Goal: Task Accomplishment & Management: Use online tool/utility

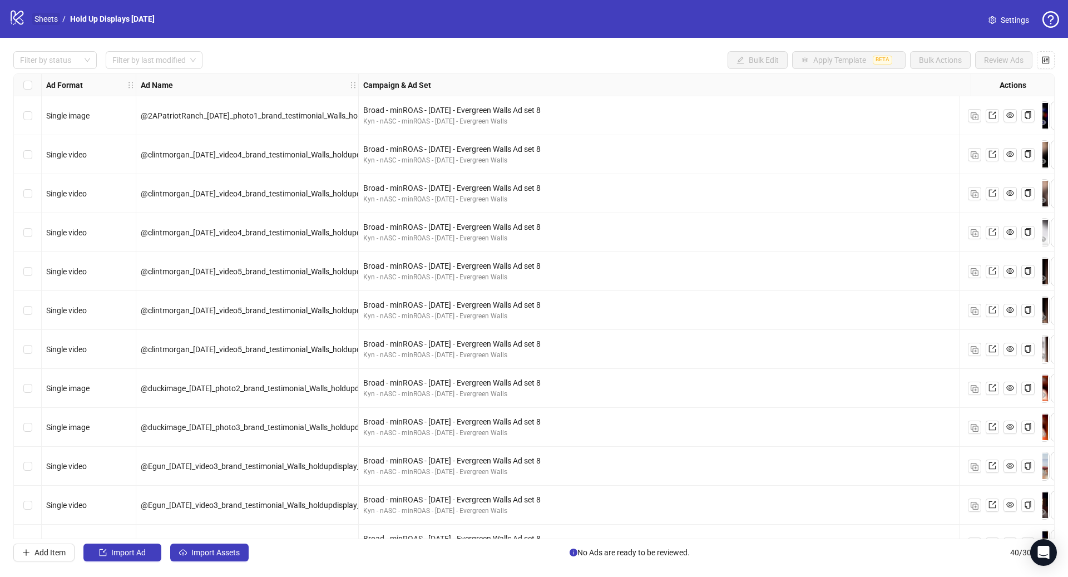
click at [47, 21] on link "Sheets" at bounding box center [46, 19] width 28 height 12
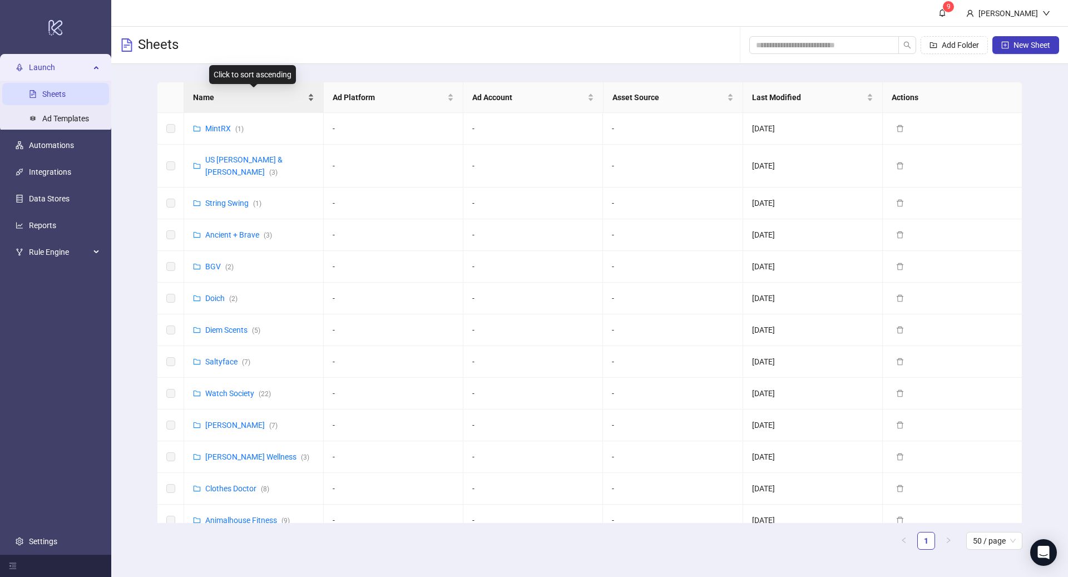
click at [240, 103] on div "Name" at bounding box center [253, 97] width 121 height 12
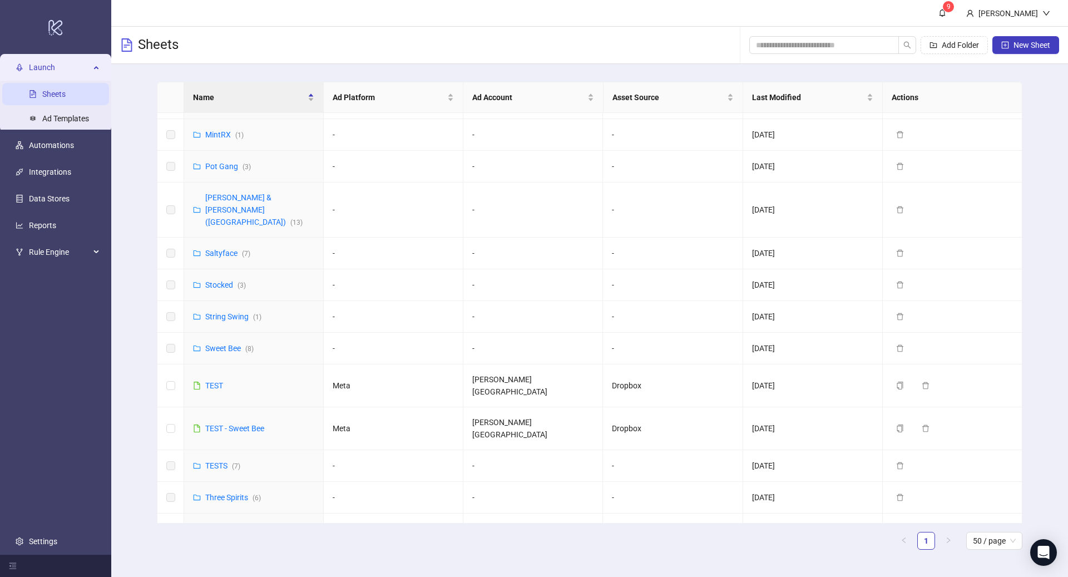
scroll to position [535, 0]
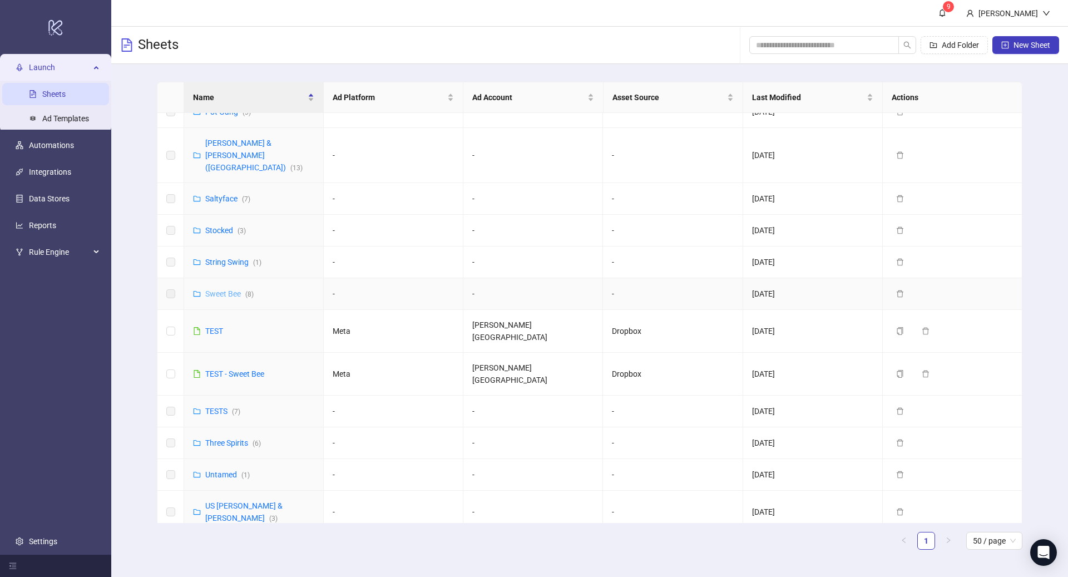
click at [228, 289] on link "Sweet Bee ( 8 )" at bounding box center [229, 293] width 48 height 9
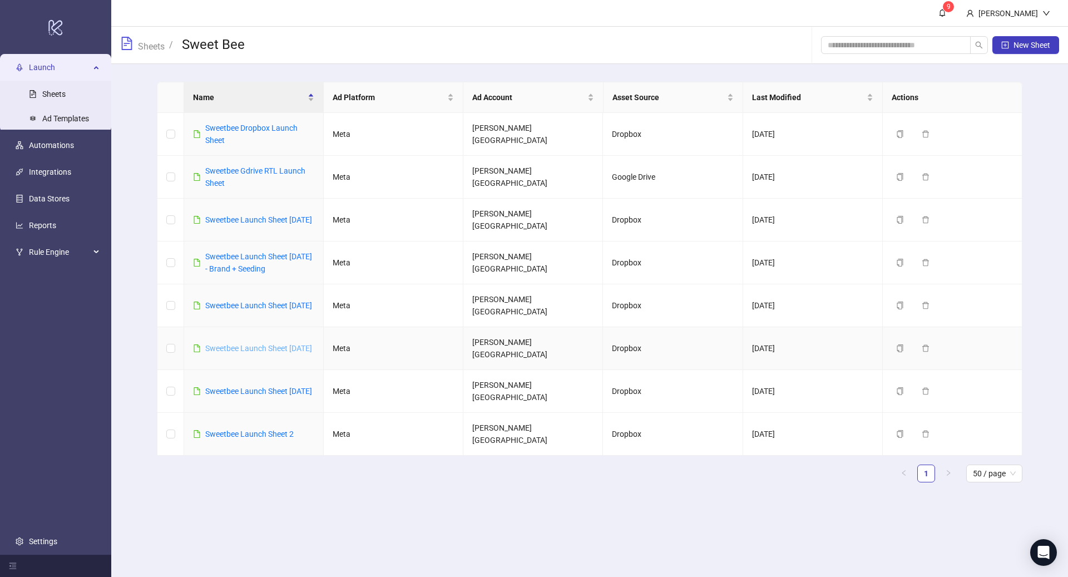
click at [221, 349] on link "Sweetbee Launch Sheet [DATE]" at bounding box center [258, 348] width 107 height 9
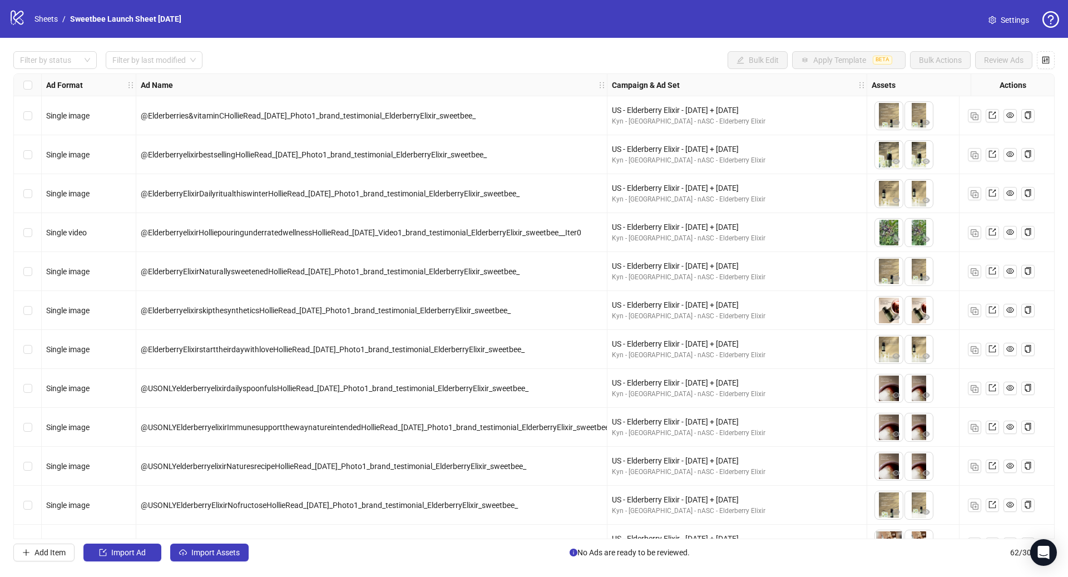
click at [215, 564] on div "Filter by status Filter by last modified Bulk Edit Apply Template BETA Bulk Act…" at bounding box center [534, 306] width 1068 height 537
click at [221, 557] on button "Import Assets" at bounding box center [209, 553] width 78 height 18
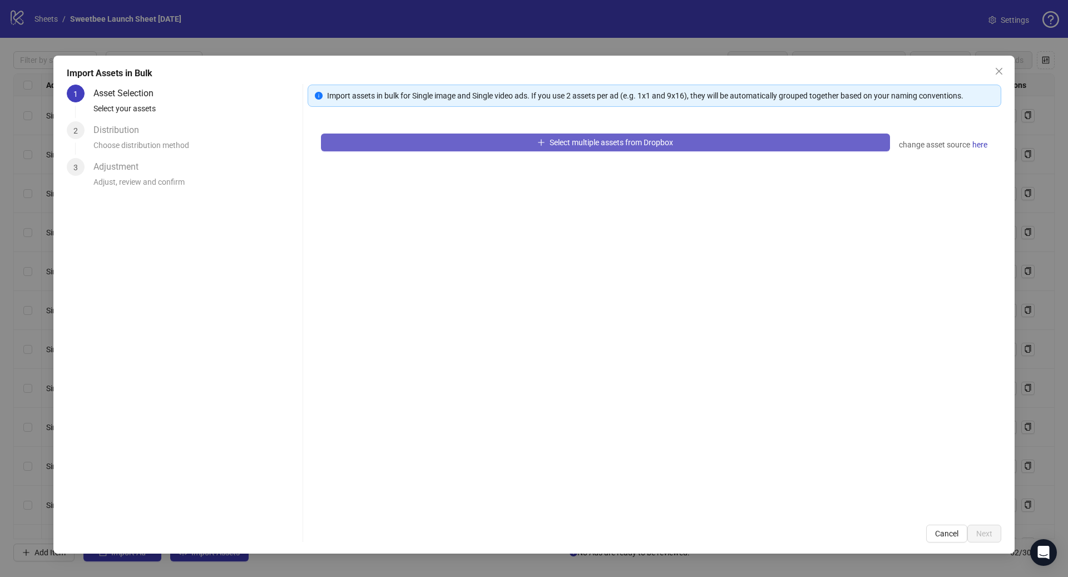
click at [568, 137] on button "Select multiple assets from Dropbox" at bounding box center [605, 143] width 569 height 18
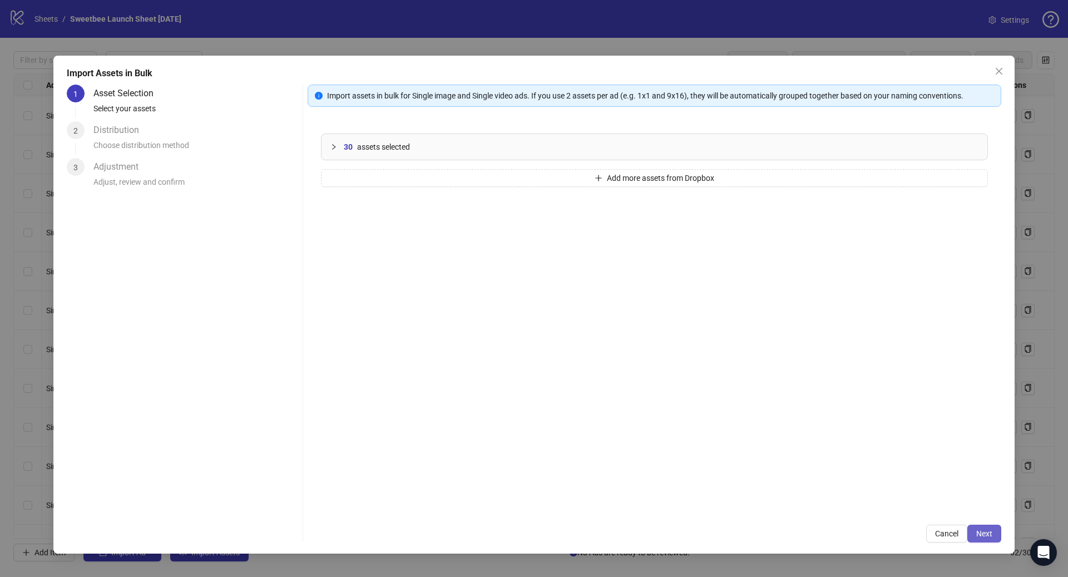
click at [979, 535] on span "Next" at bounding box center [984, 533] width 16 height 9
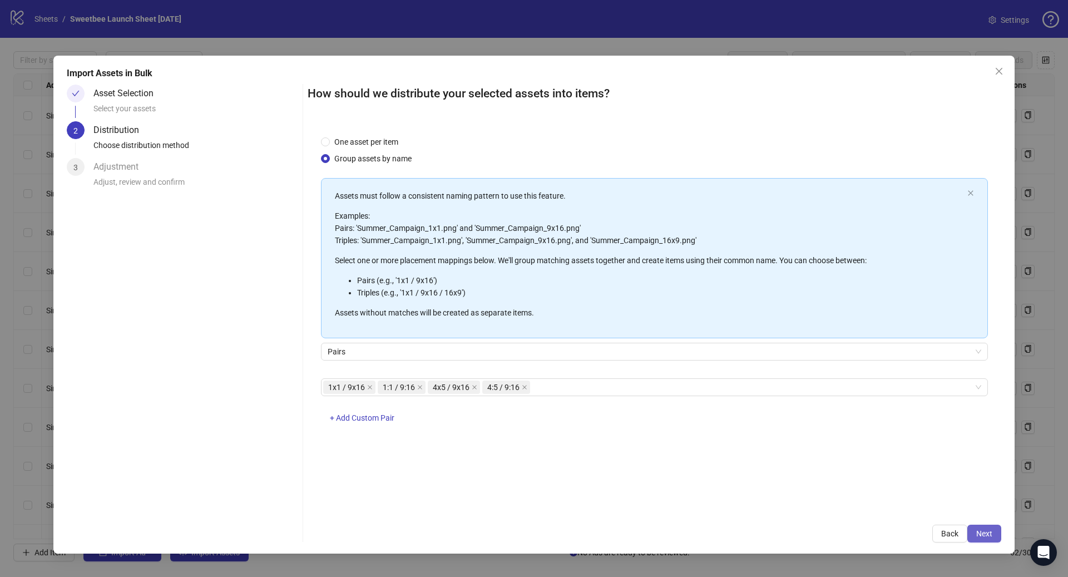
click at [980, 532] on span "Next" at bounding box center [984, 533] width 16 height 9
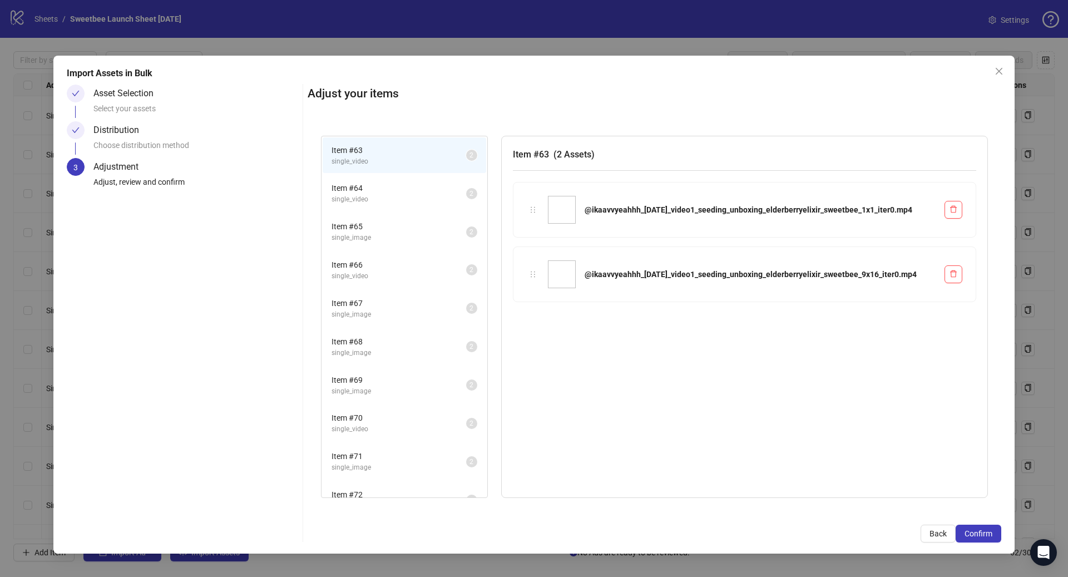
scroll to position [251, 0]
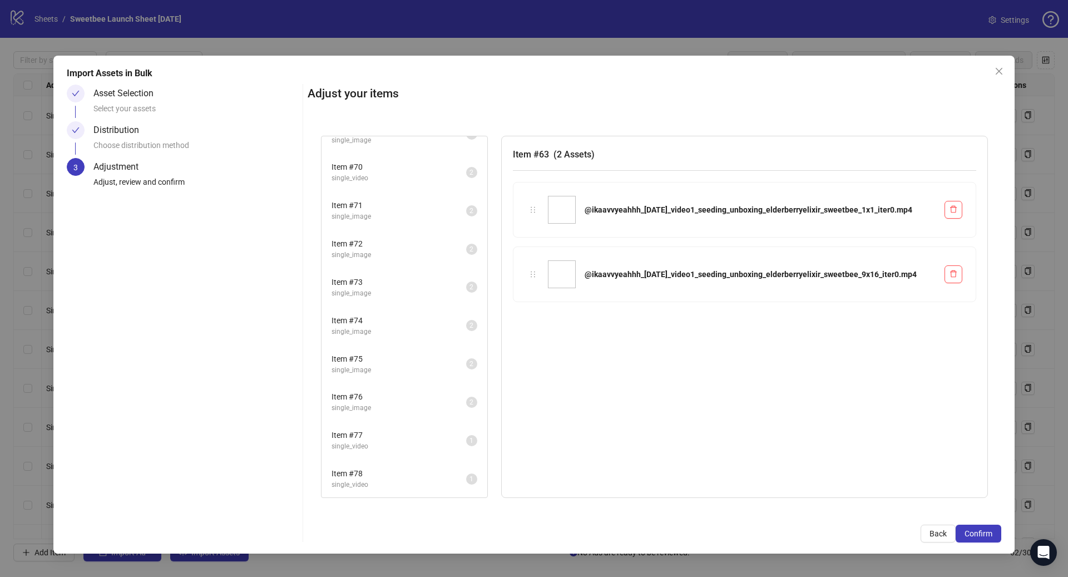
click at [406, 482] on span "single_video" at bounding box center [399, 485] width 135 height 11
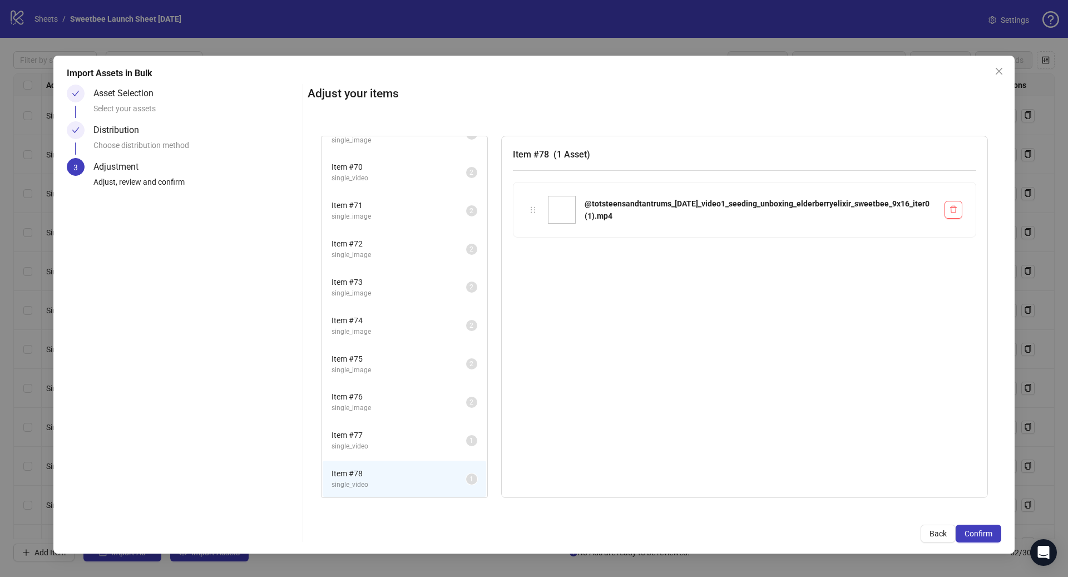
click at [414, 437] on span "Item # 77" at bounding box center [399, 435] width 135 height 12
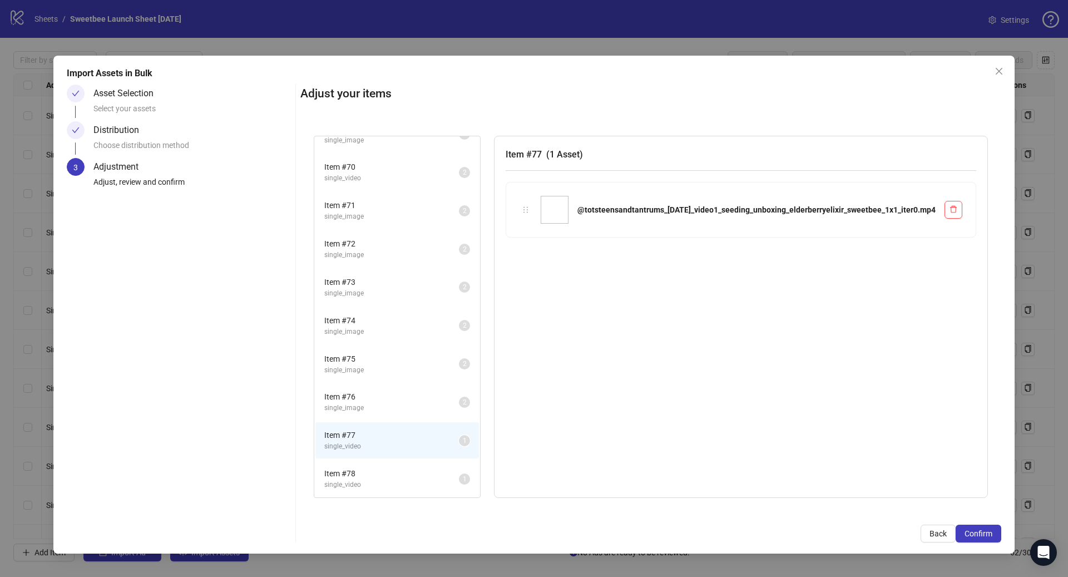
click at [375, 477] on span "Item # 78" at bounding box center [391, 473] width 135 height 12
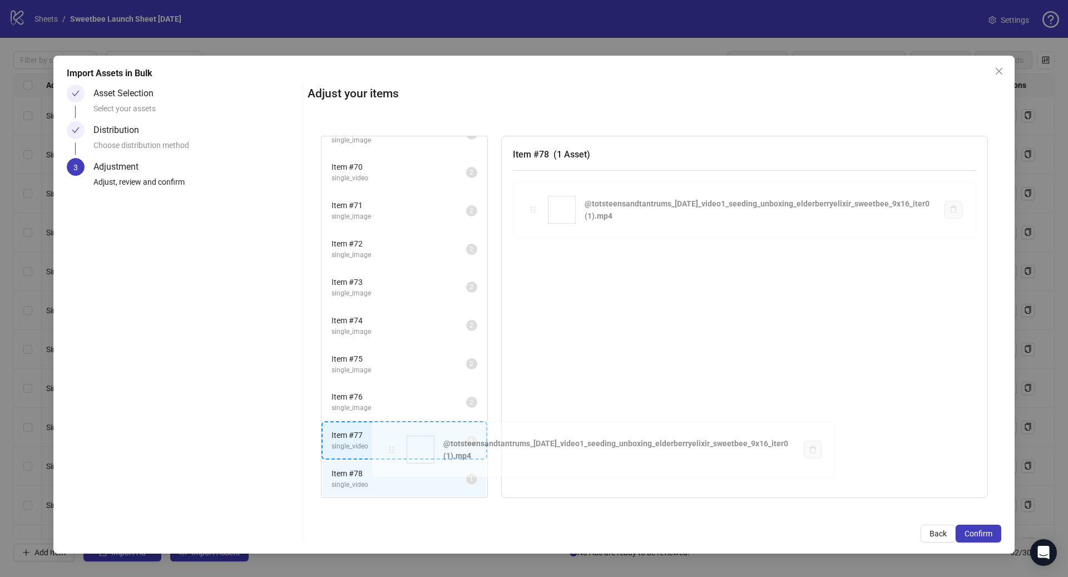
drag, startPoint x: 533, startPoint y: 208, endPoint x: 393, endPoint y: 447, distance: 278.0
click at [393, 447] on div "Item # 63 single_video 2 Item # 64 single_video 2 Item # 65 single_image 2 Item…" at bounding box center [655, 316] width 694 height 389
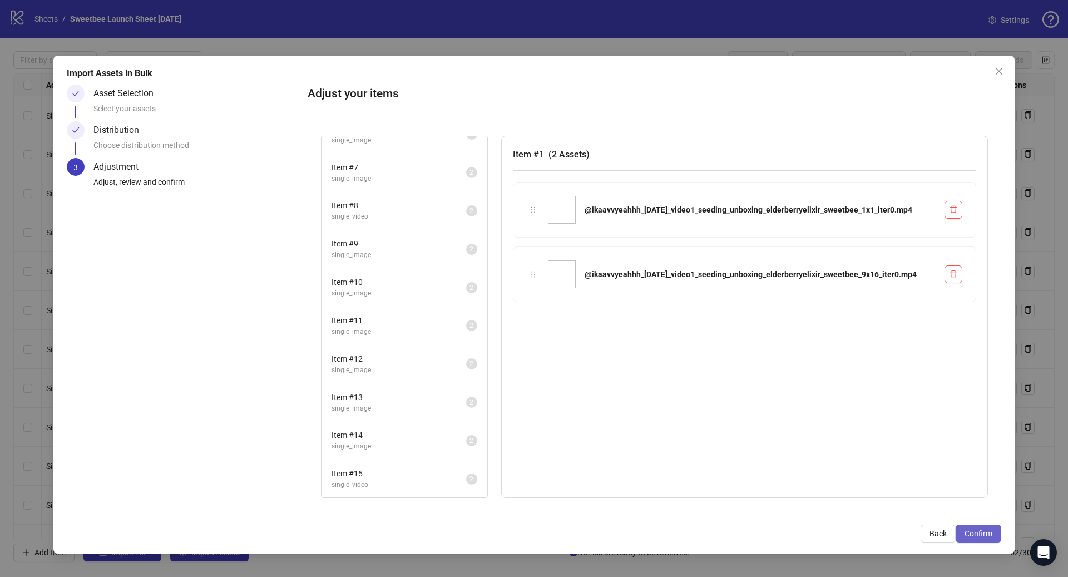
click at [981, 531] on span "Confirm" at bounding box center [979, 533] width 28 height 9
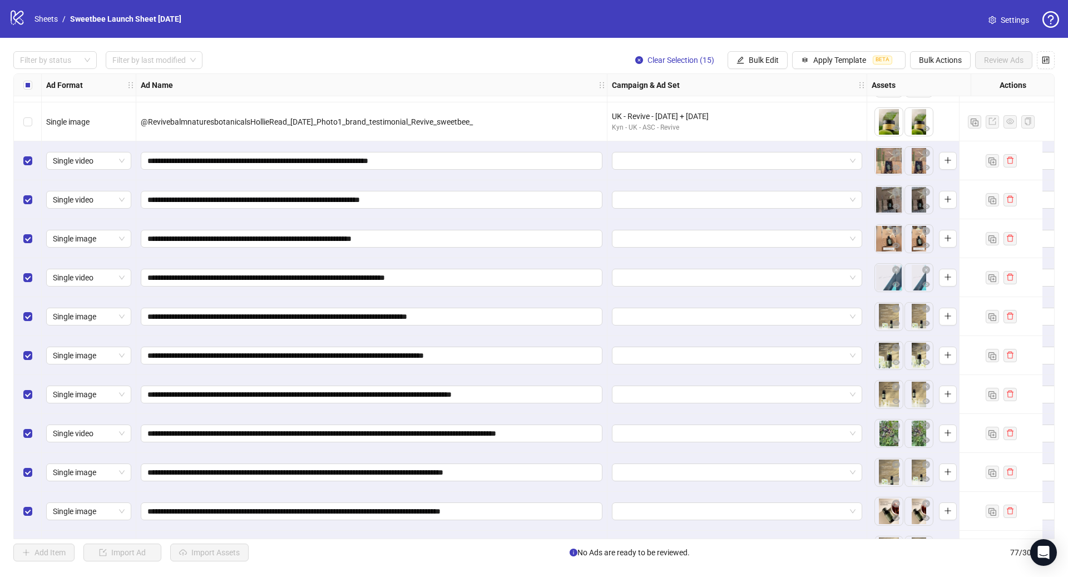
scroll to position [2560, 0]
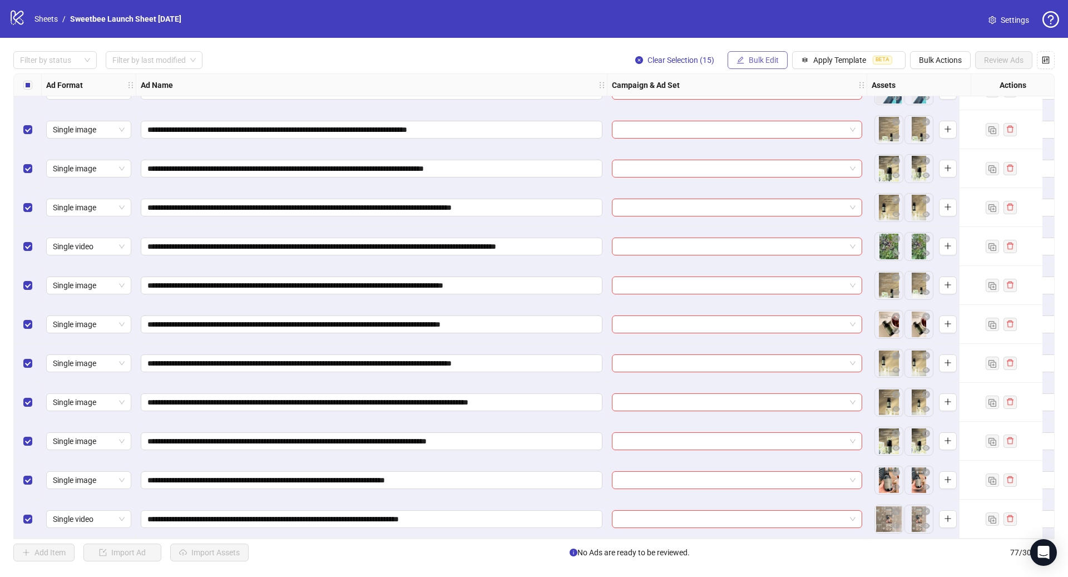
click at [768, 58] on span "Bulk Edit" at bounding box center [764, 60] width 30 height 9
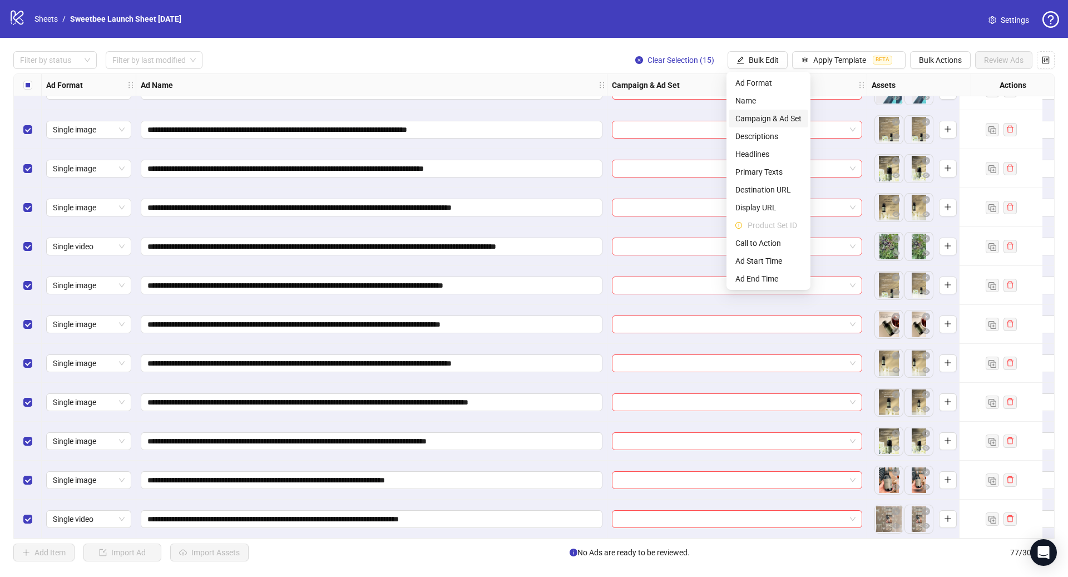
click at [768, 114] on span "Campaign & Ad Set" at bounding box center [768, 118] width 66 height 12
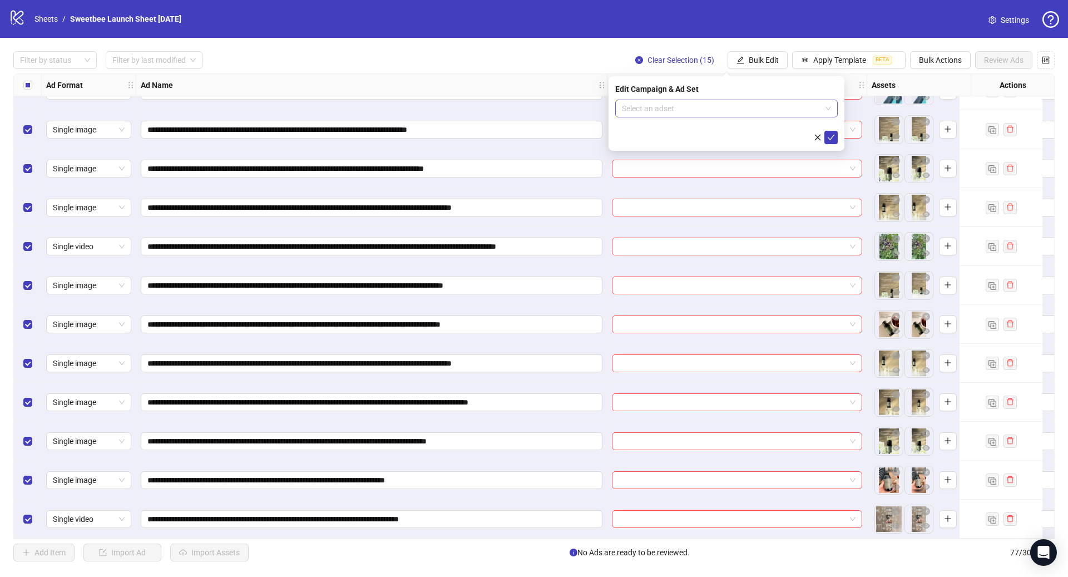
click at [669, 105] on input "search" at bounding box center [721, 108] width 199 height 17
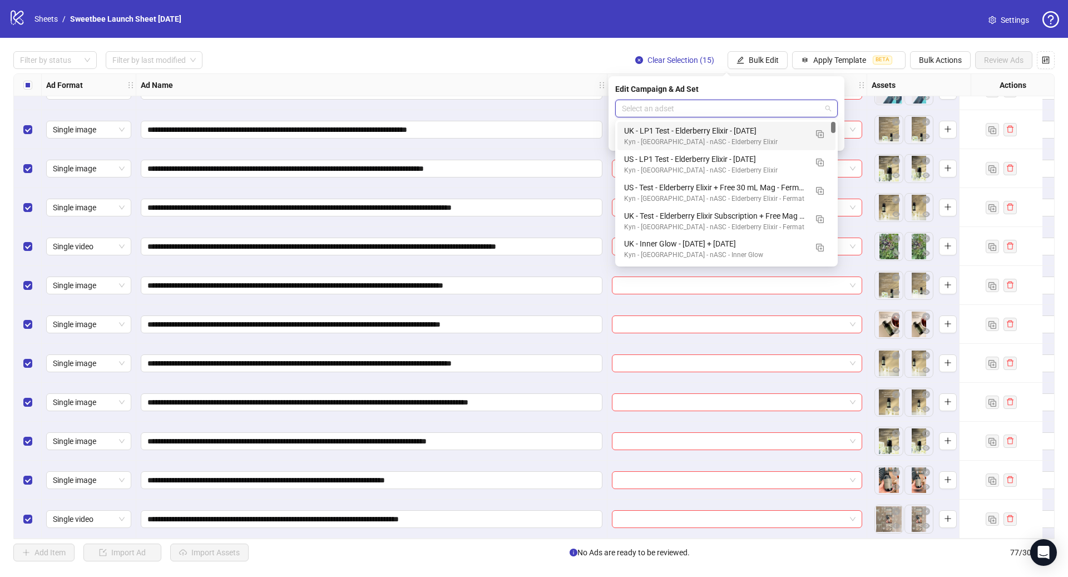
paste input "**********"
type input "**********"
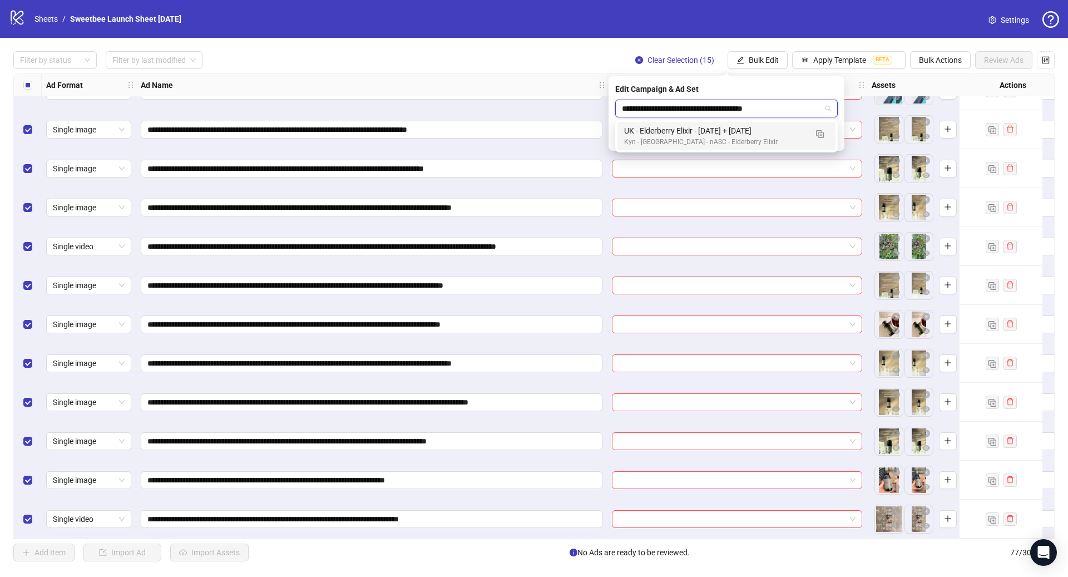
click at [691, 137] on div "Kyn - [GEOGRAPHIC_DATA] - nASC - Elderberry Elixir" at bounding box center [715, 142] width 182 height 11
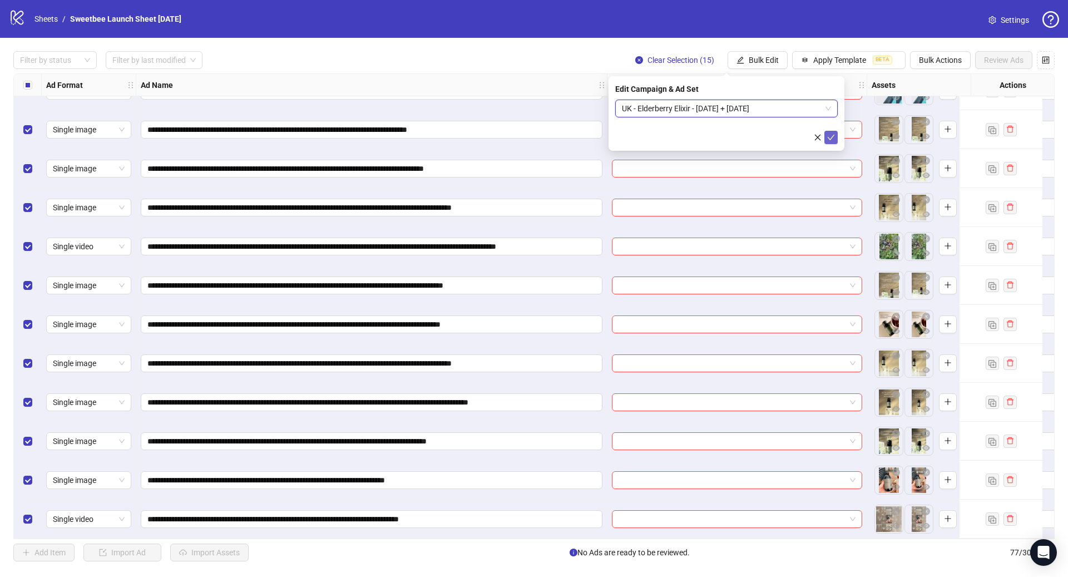
click at [831, 135] on icon "check" at bounding box center [831, 138] width 8 height 8
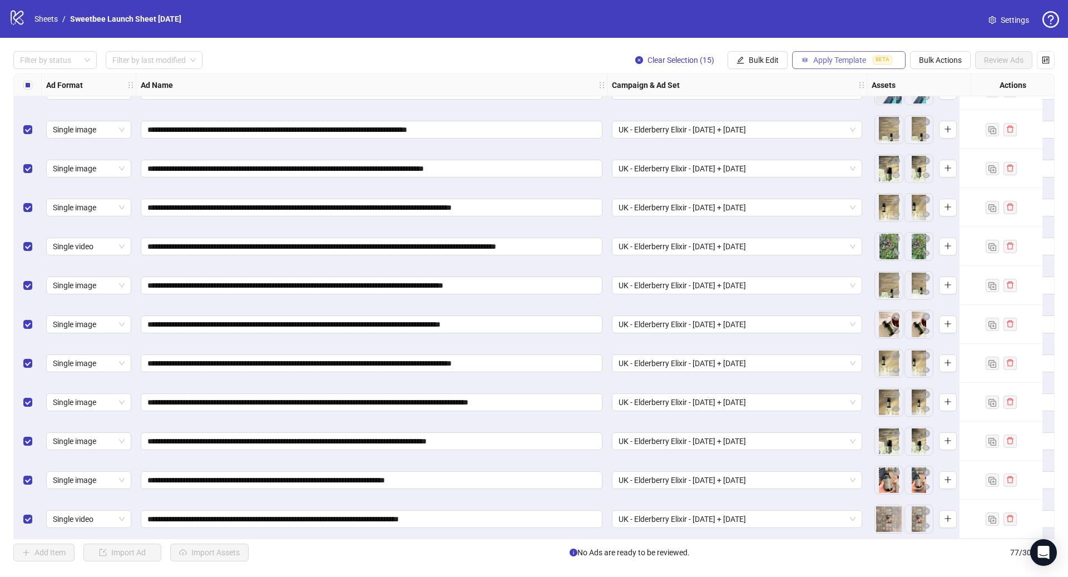
click at [831, 58] on span "Apply Template" at bounding box center [839, 60] width 53 height 9
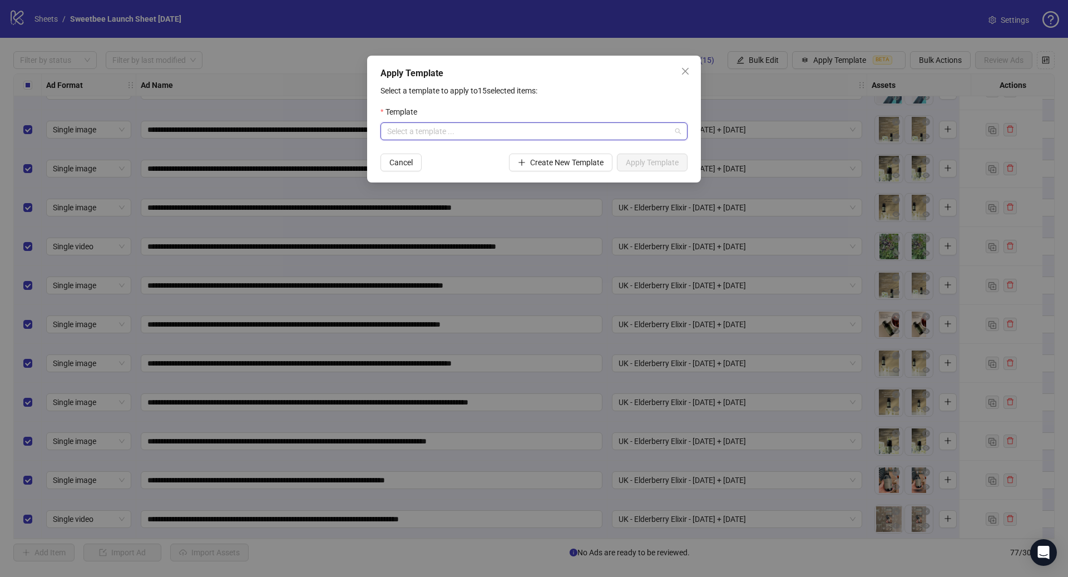
click at [522, 129] on input "search" at bounding box center [529, 131] width 284 height 17
type input "*****"
click at [504, 152] on div "Sweet Bee Elderberry- [GEOGRAPHIC_DATA]" at bounding box center [533, 153] width 289 height 12
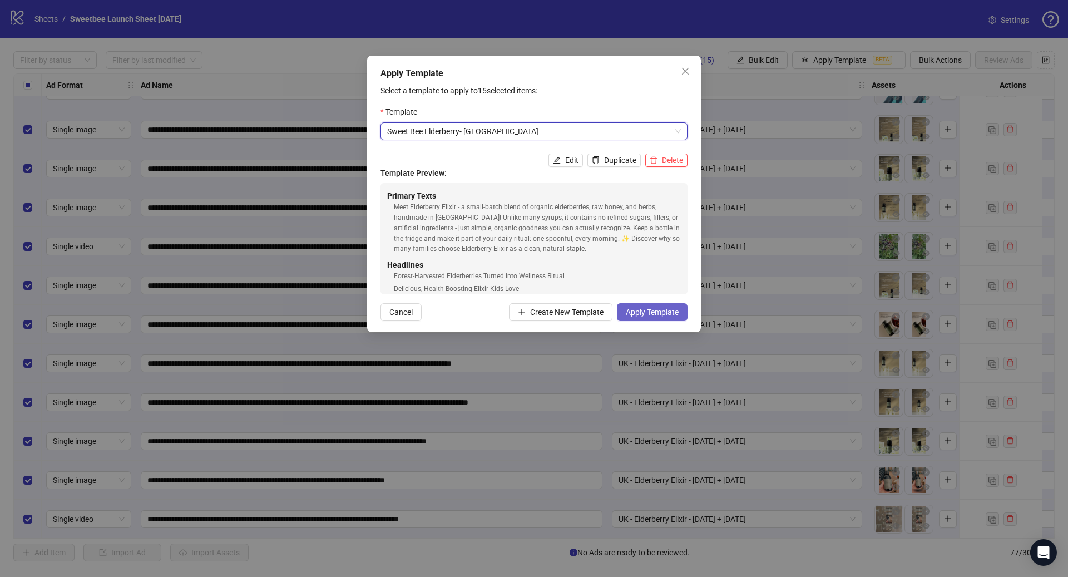
click at [637, 315] on span "Apply Template" at bounding box center [652, 312] width 53 height 9
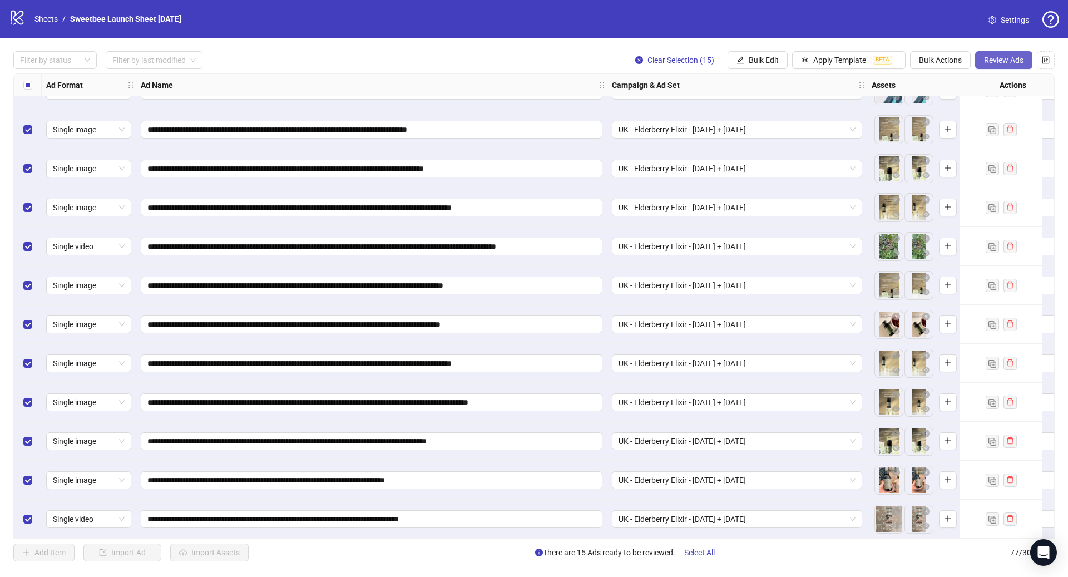
click at [999, 56] on span "Review Ads" at bounding box center [1003, 60] width 39 height 9
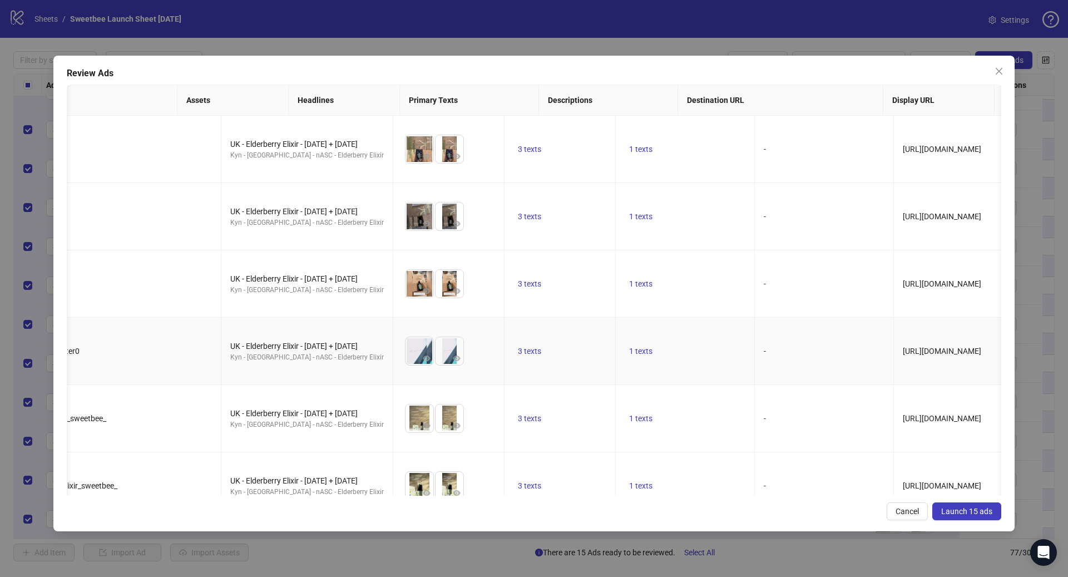
scroll to position [0, 315]
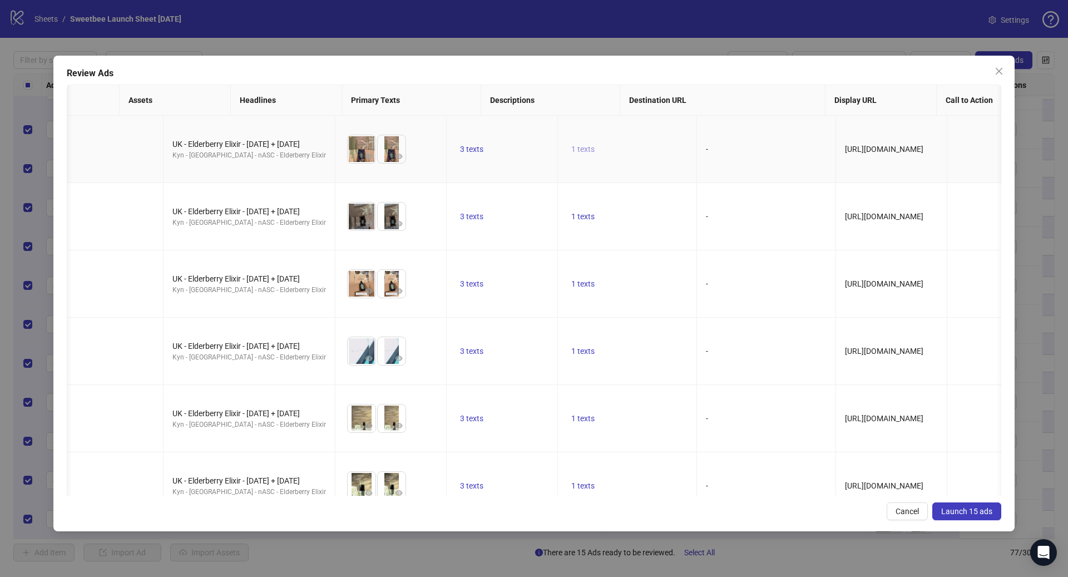
click at [571, 145] on span "1 texts" at bounding box center [582, 149] width 23 height 9
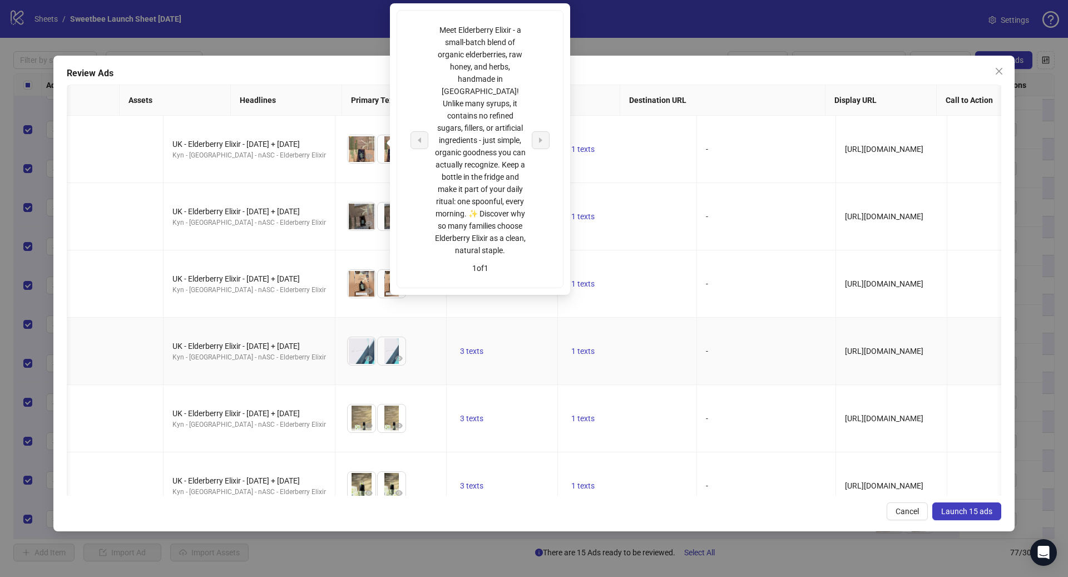
click at [558, 318] on td "1 texts" at bounding box center [627, 351] width 139 height 67
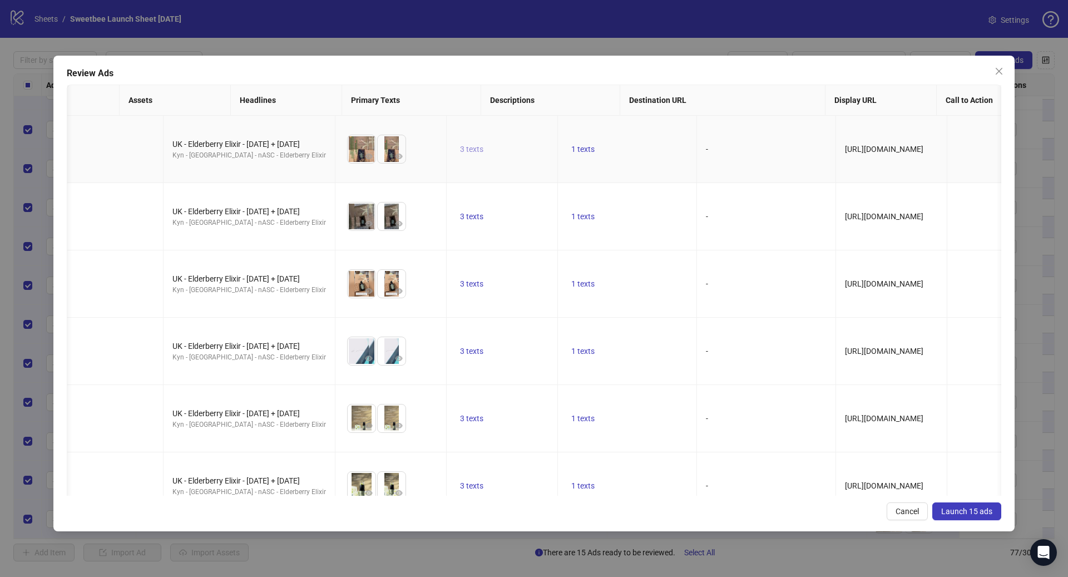
click at [460, 145] on span "3 texts" at bounding box center [471, 149] width 23 height 9
click at [427, 135] on icon "caret-right" at bounding box center [430, 134] width 8 height 8
click at [992, 512] on button "Launch 15 ads" at bounding box center [966, 511] width 69 height 18
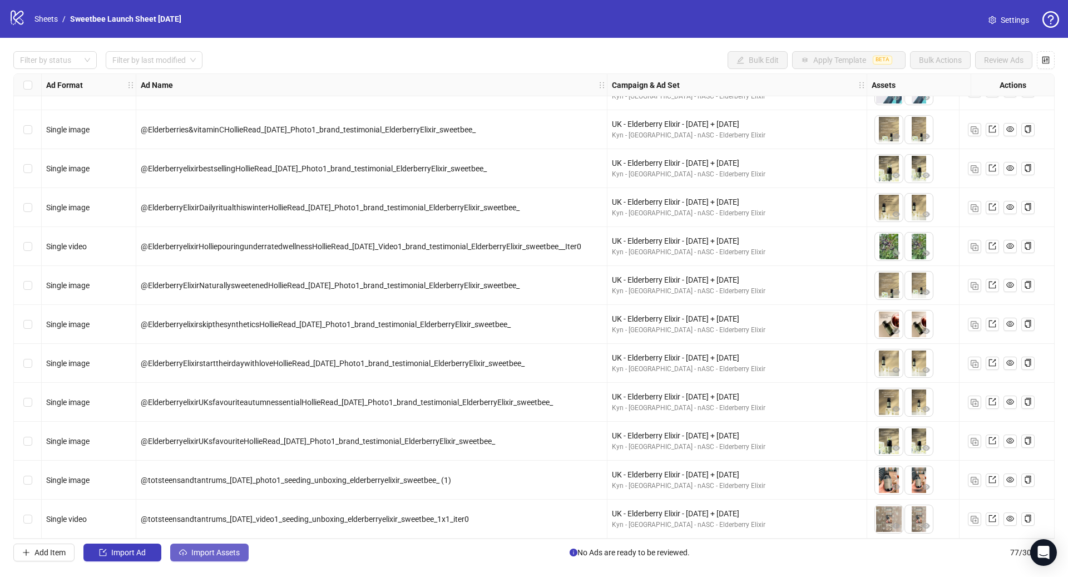
click at [215, 553] on span "Import Assets" at bounding box center [215, 552] width 48 height 9
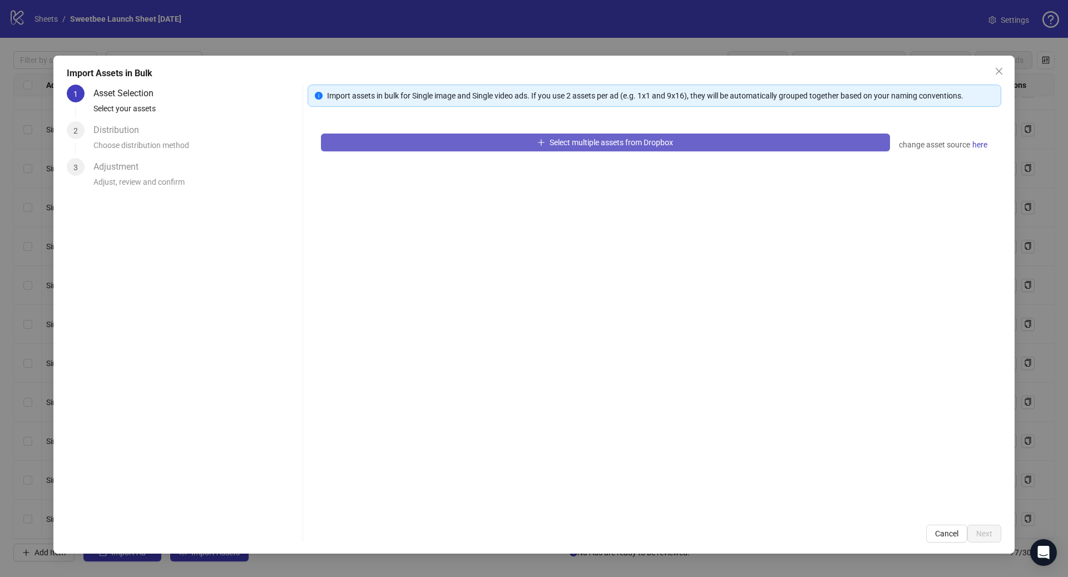
click at [481, 136] on button "Select multiple assets from Dropbox" at bounding box center [605, 143] width 569 height 18
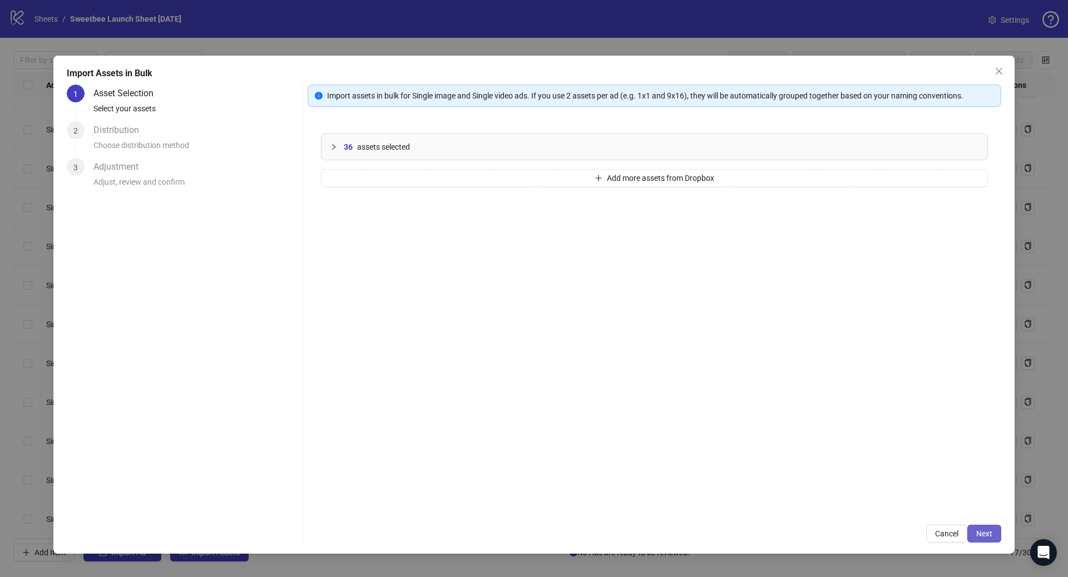
click at [982, 525] on button "Next" at bounding box center [984, 534] width 34 height 18
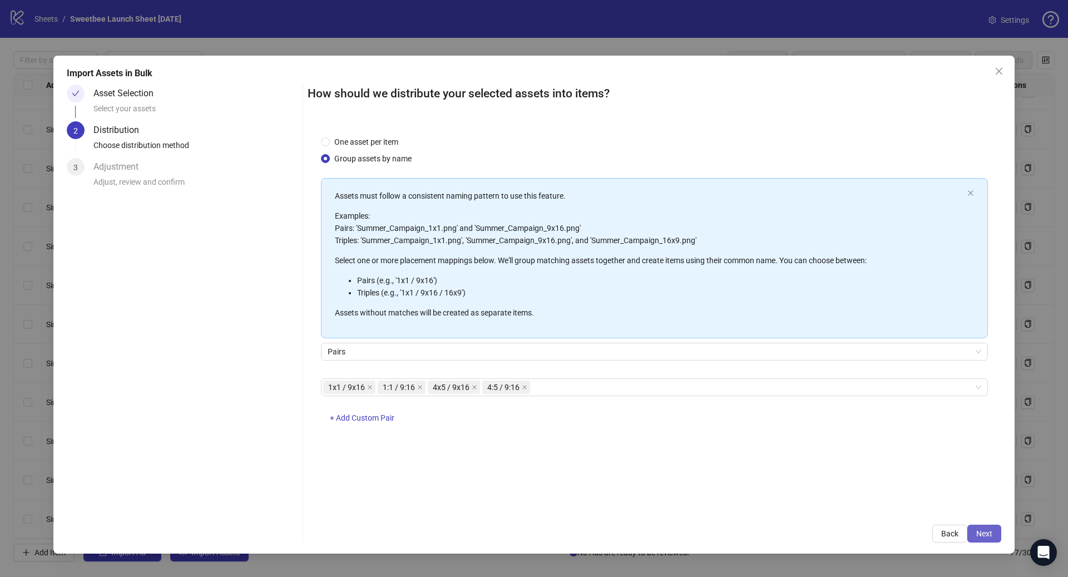
click at [991, 536] on span "Next" at bounding box center [984, 533] width 16 height 9
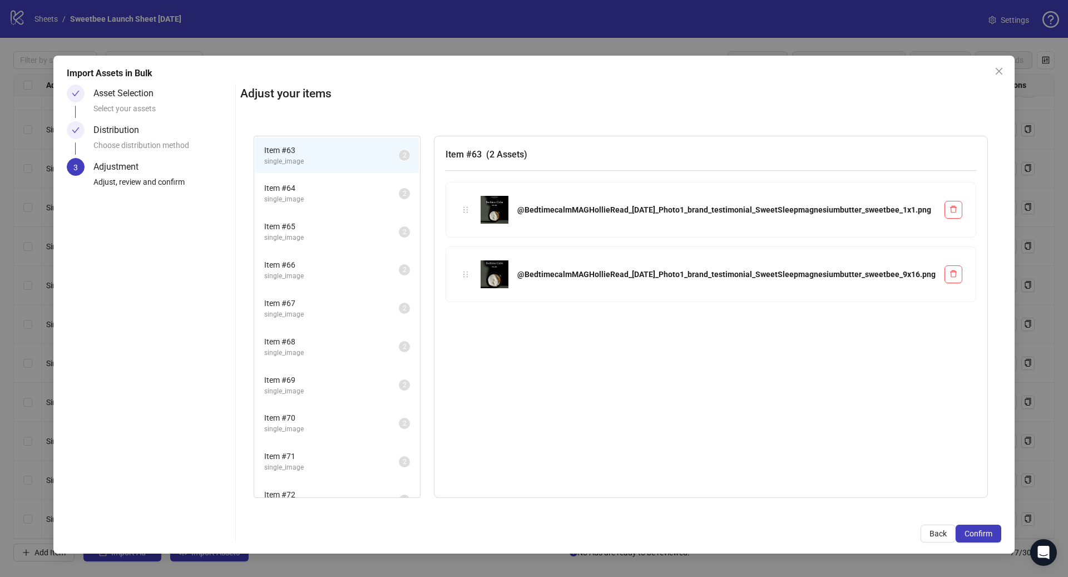
scroll to position [327, 0]
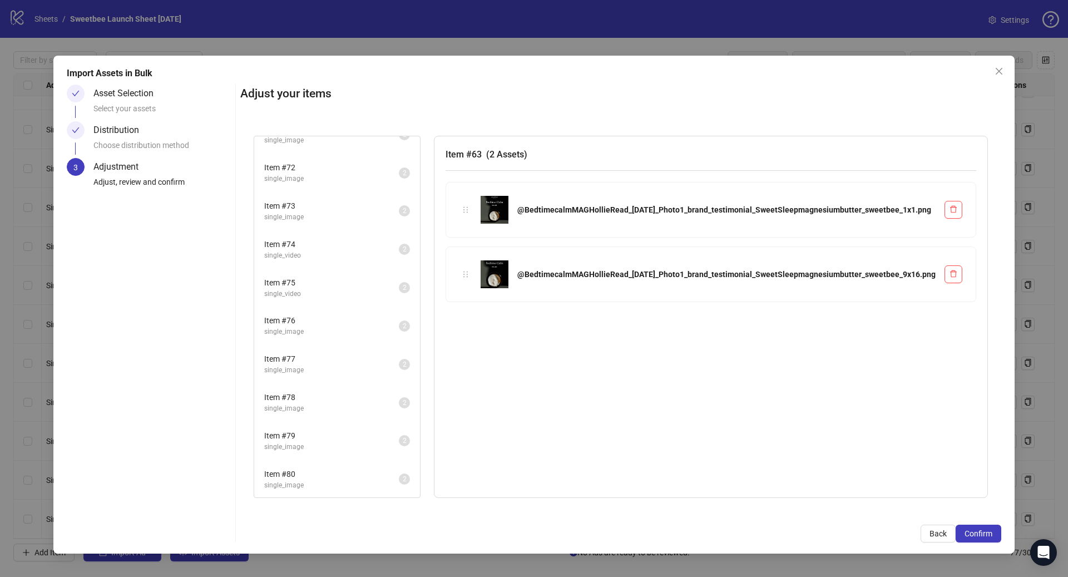
click at [396, 482] on span "single_image" at bounding box center [331, 485] width 135 height 11
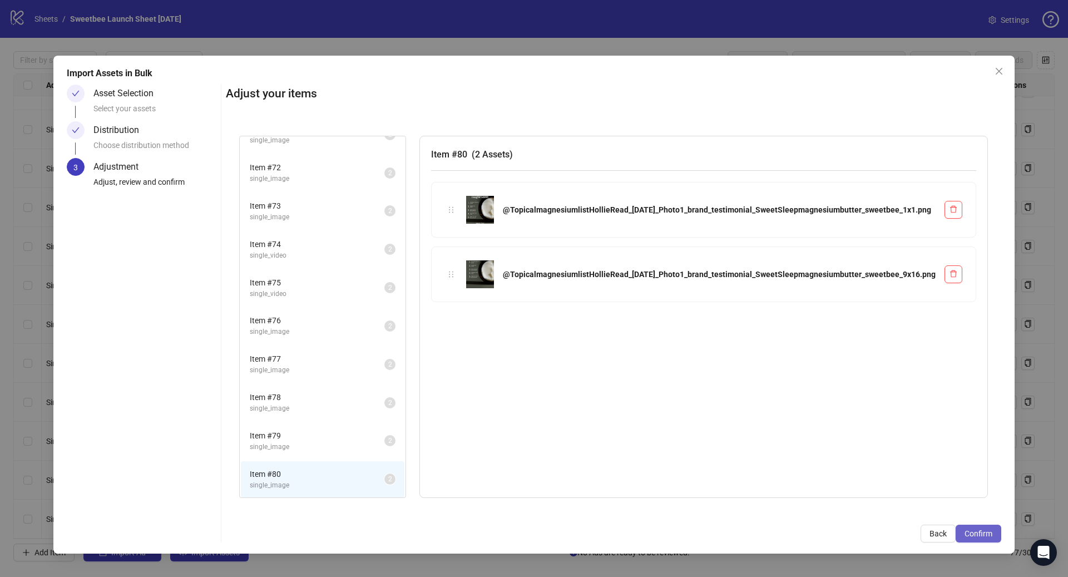
click at [977, 535] on span "Confirm" at bounding box center [979, 533] width 28 height 9
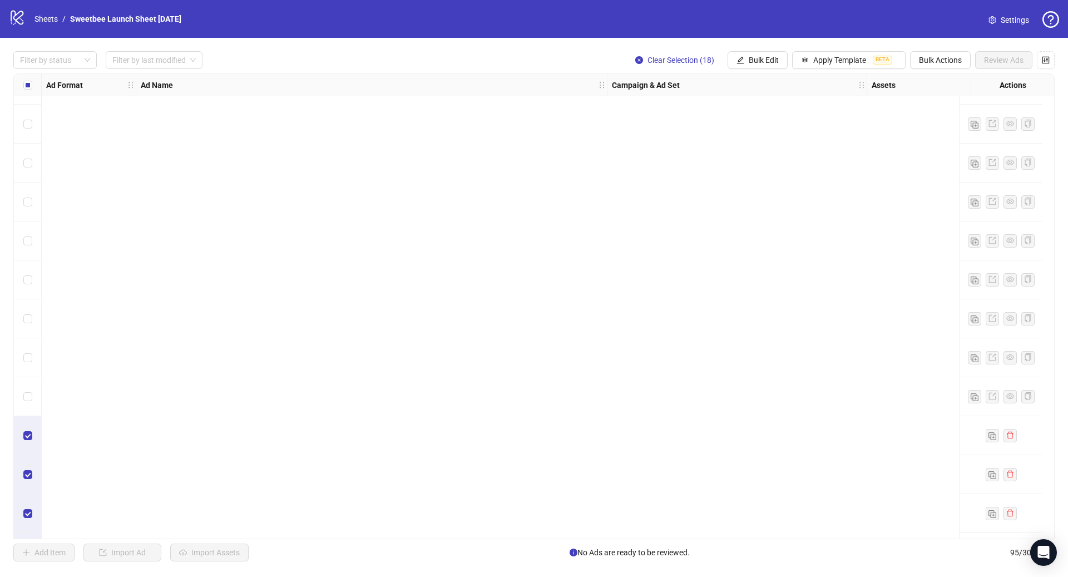
scroll to position [3261, 0]
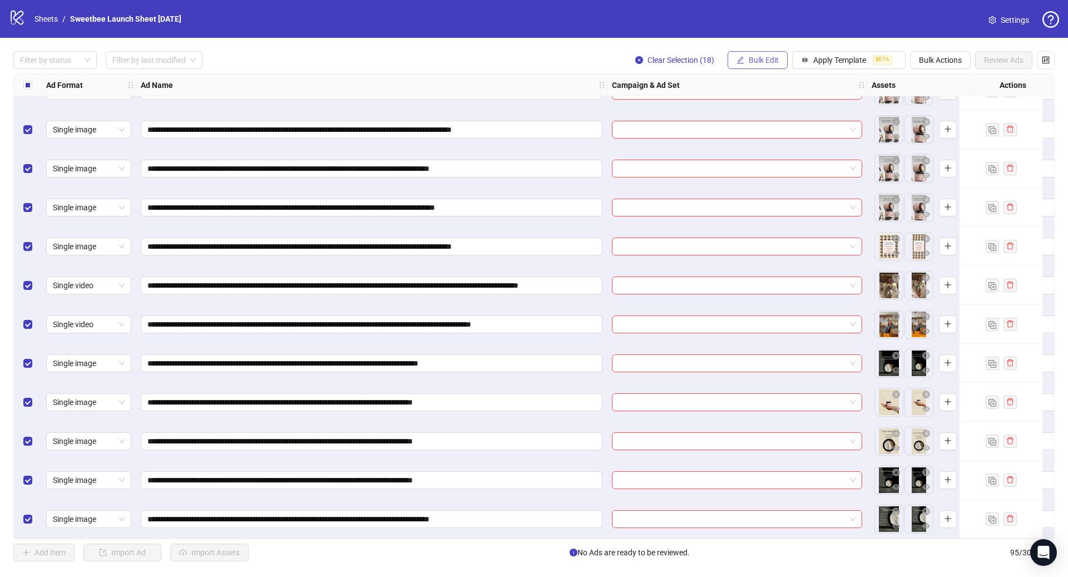
click at [763, 61] on span "Bulk Edit" at bounding box center [764, 60] width 30 height 9
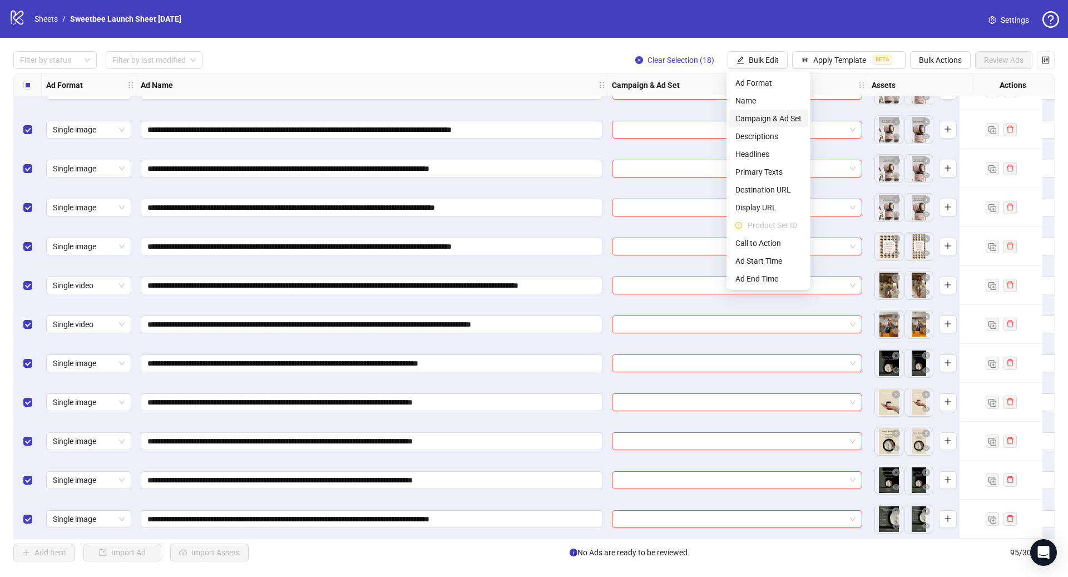
click at [764, 116] on span "Campaign & Ad Set" at bounding box center [768, 118] width 66 height 12
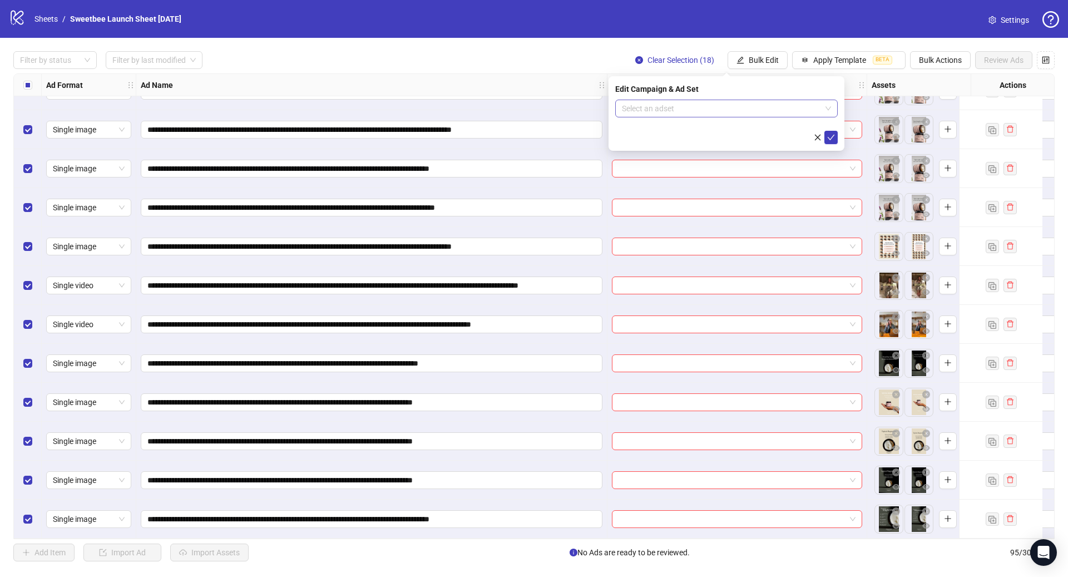
click at [709, 112] on input "search" at bounding box center [721, 108] width 199 height 17
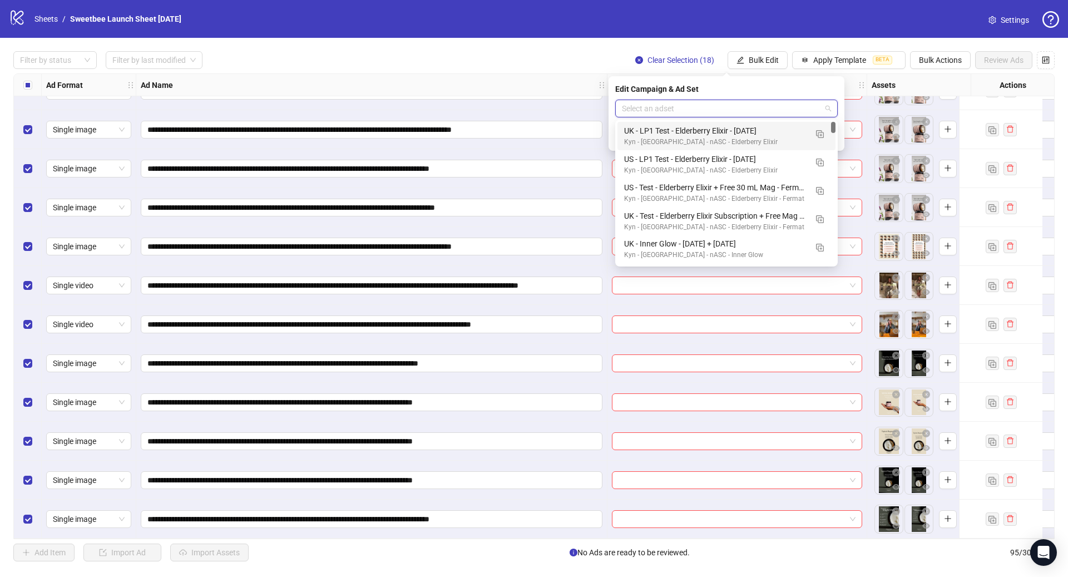
paste input "**********"
type input "**********"
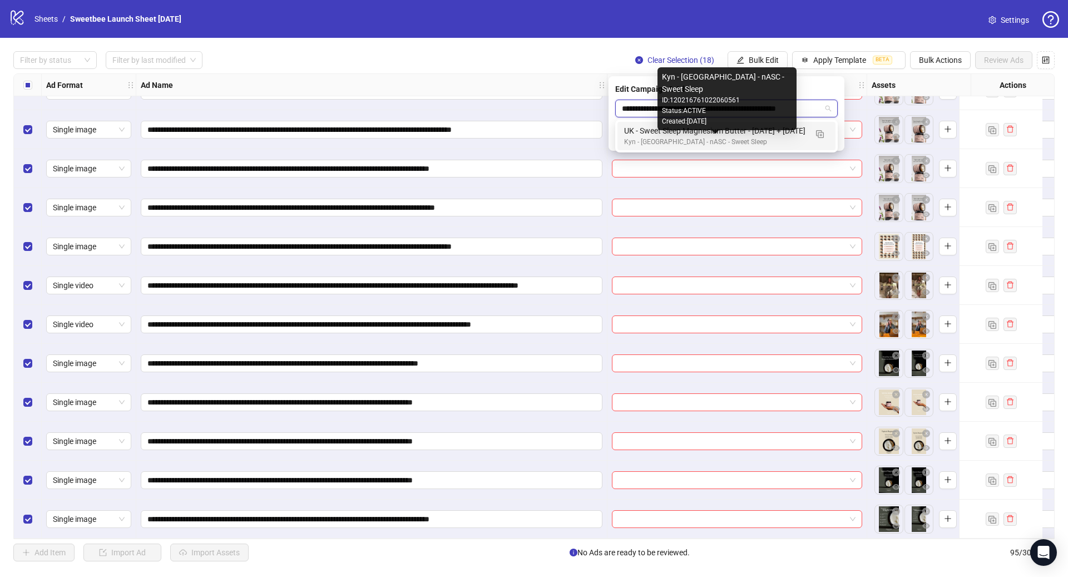
click at [749, 135] on div "UK - Sweet Sleep Magnesium Butter - [DATE] + [DATE]" at bounding box center [715, 131] width 182 height 12
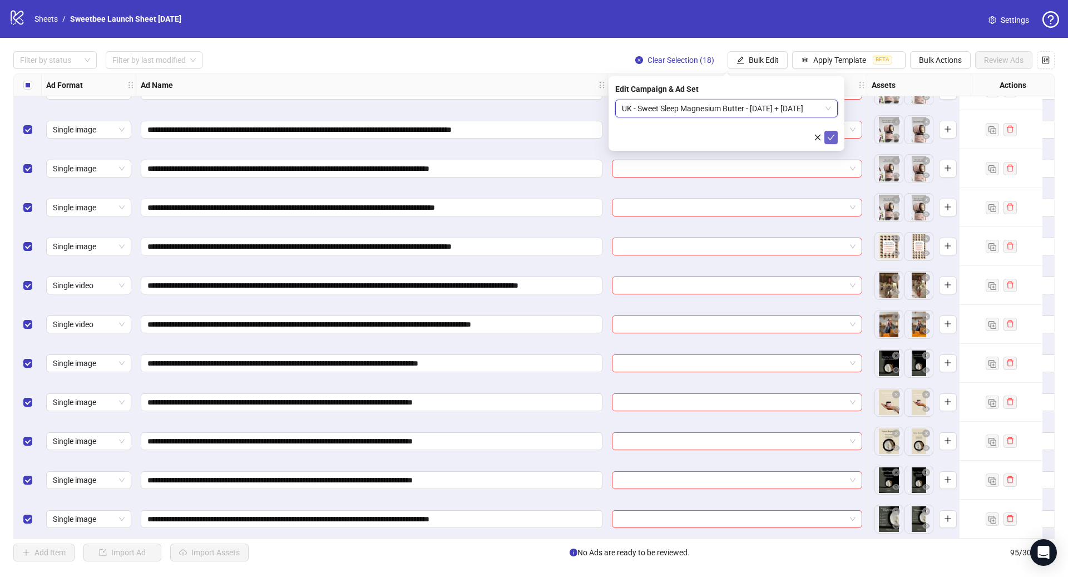
click at [831, 137] on icon "check" at bounding box center [831, 138] width 8 height 8
click at [842, 61] on span "Apply Template" at bounding box center [839, 60] width 53 height 9
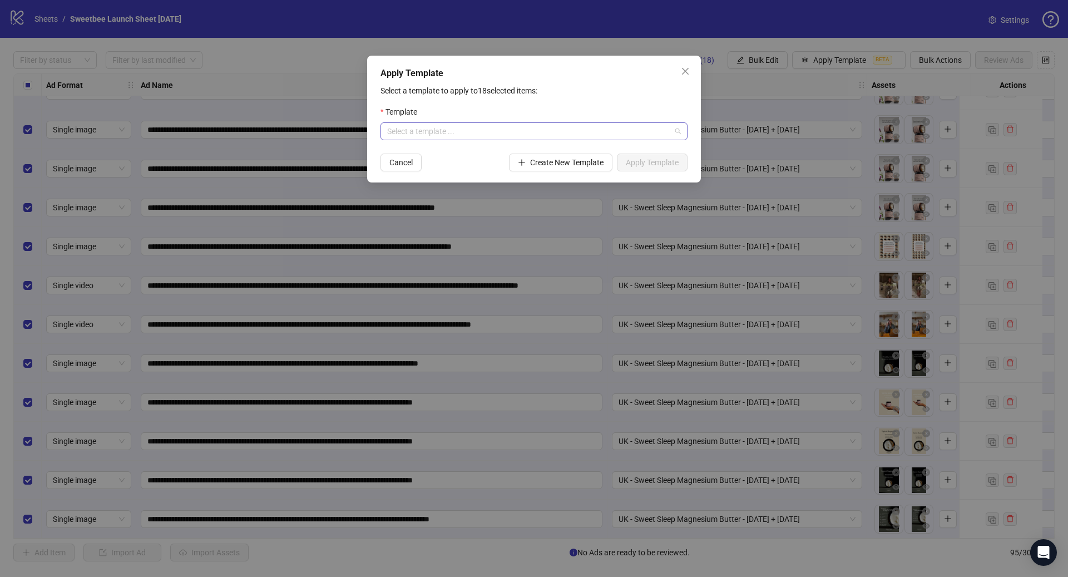
click at [508, 130] on input "search" at bounding box center [529, 131] width 284 height 17
type input "**********"
click at [511, 169] on div "Sweet Bee Sweet Sleep- US" at bounding box center [533, 171] width 289 height 12
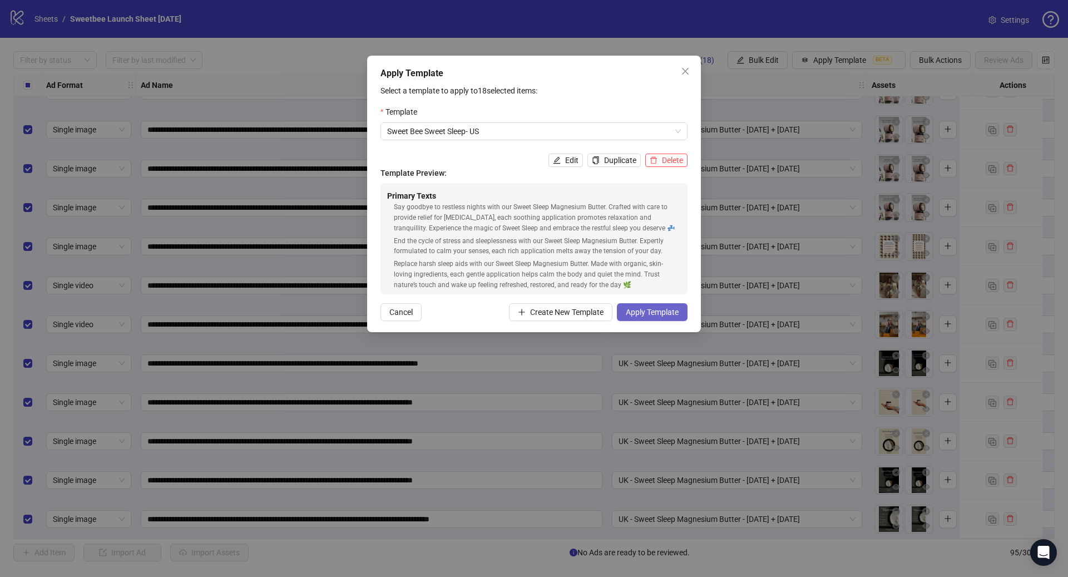
click at [655, 311] on span "Apply Template" at bounding box center [652, 312] width 53 height 9
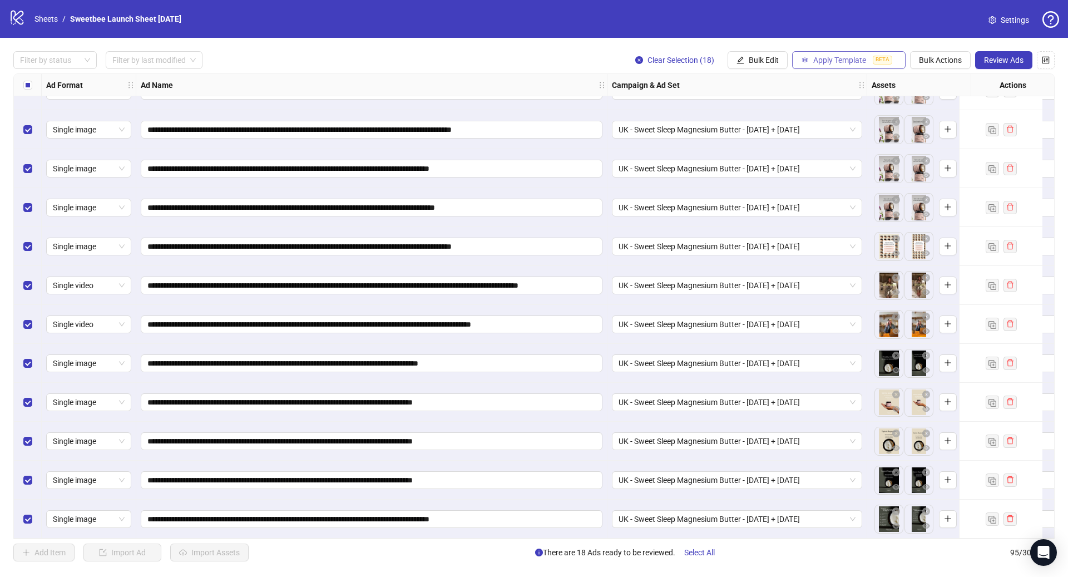
click at [826, 62] on span "Apply Template" at bounding box center [839, 60] width 53 height 9
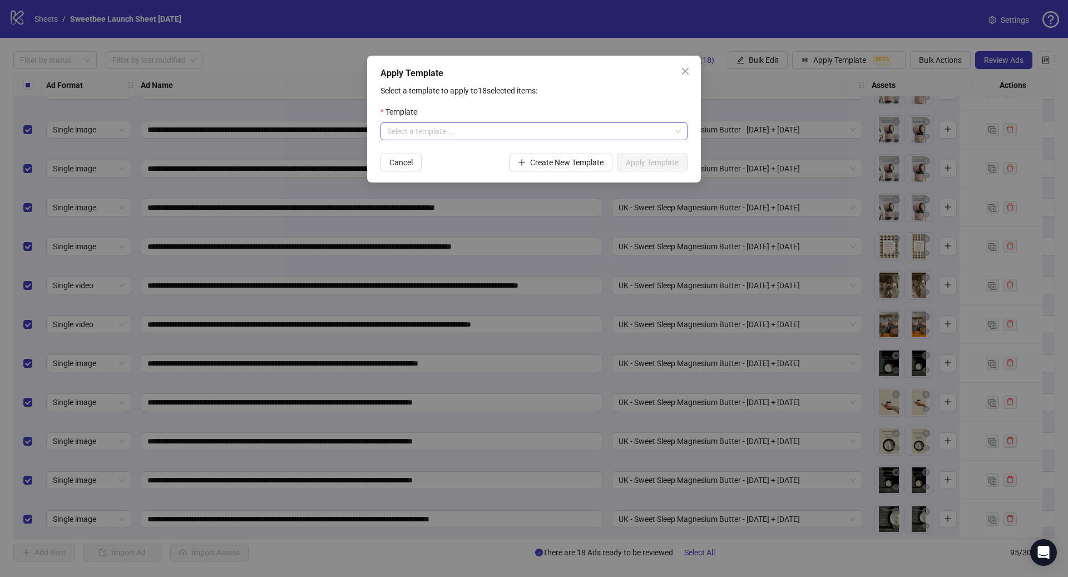
click at [472, 131] on input "search" at bounding box center [529, 131] width 284 height 17
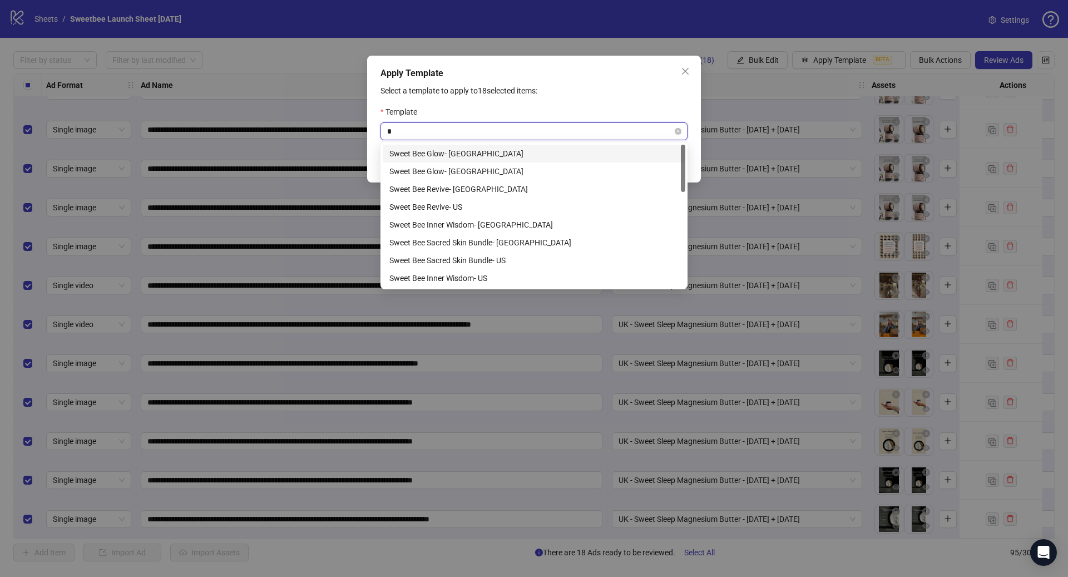
type input "**"
click at [467, 276] on div "Sweet Bee Sweet Sleep- [GEOGRAPHIC_DATA]" at bounding box center [533, 278] width 289 height 12
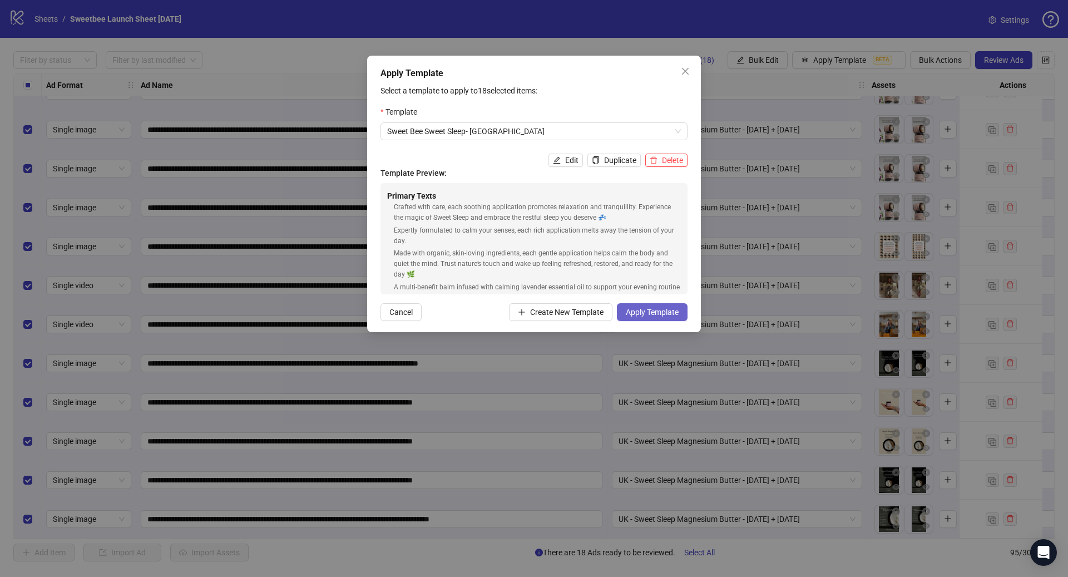
click at [664, 308] on span "Apply Template" at bounding box center [652, 312] width 53 height 9
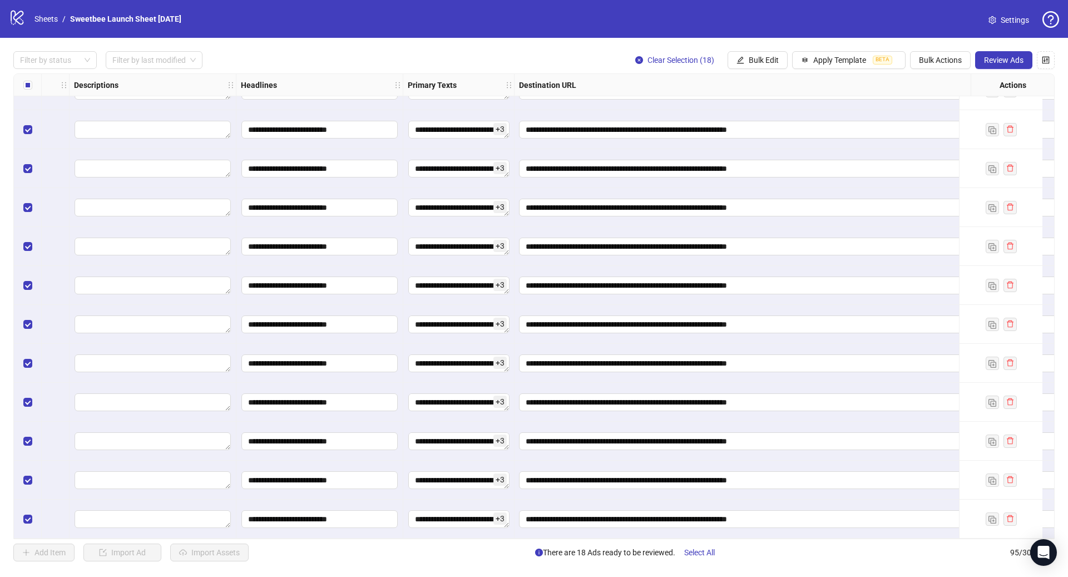
scroll to position [3261, 961]
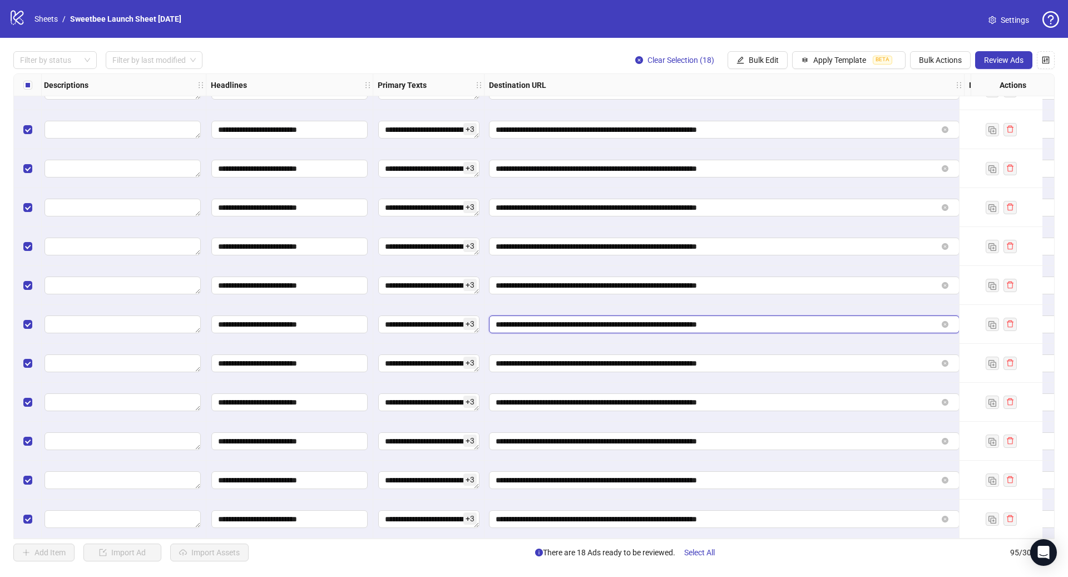
click at [675, 318] on input "**********" at bounding box center [717, 324] width 442 height 12
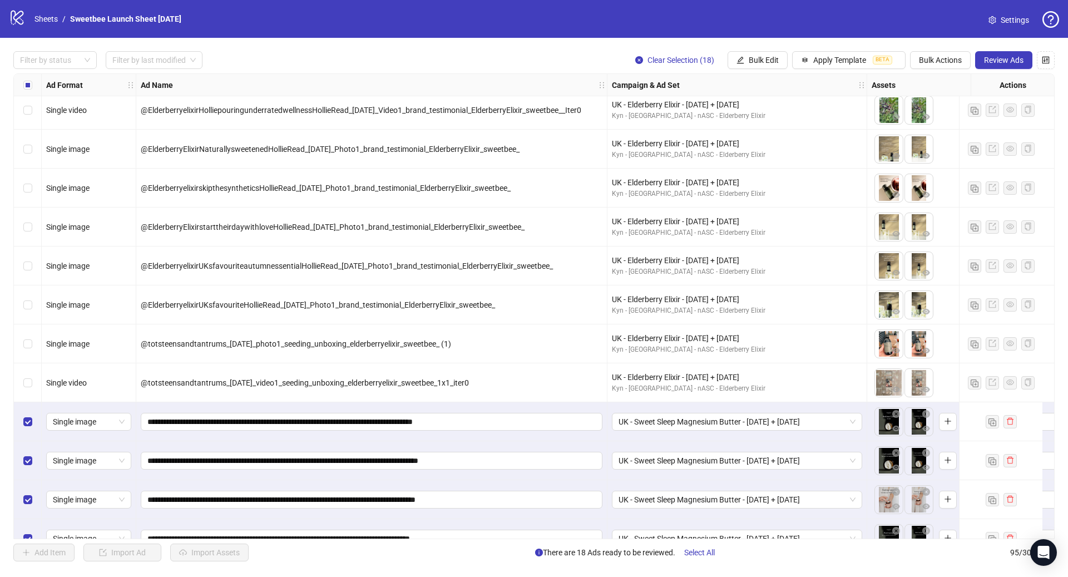
scroll to position [2670, 0]
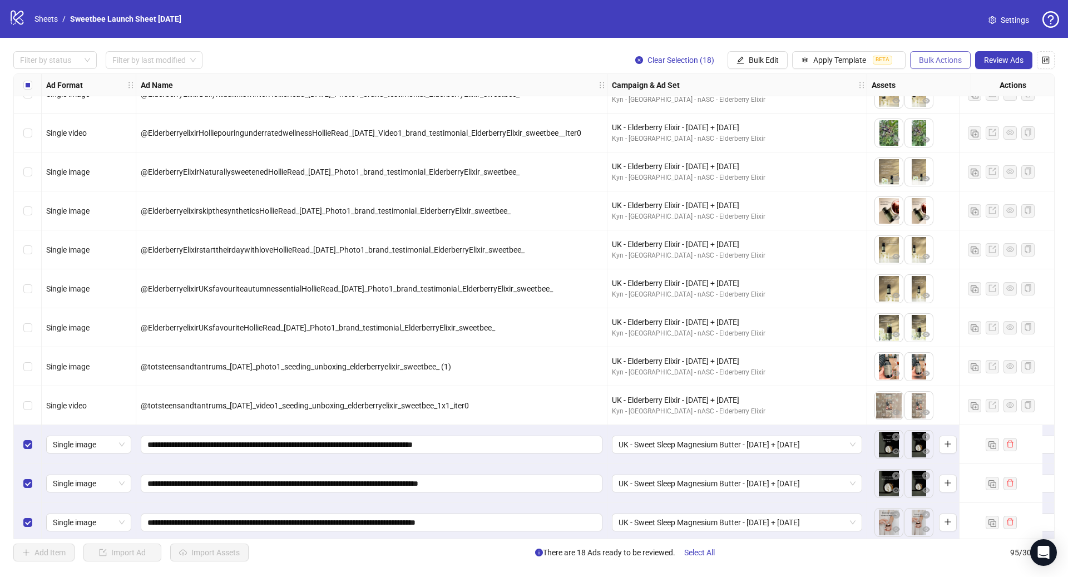
click at [942, 56] on span "Bulk Actions" at bounding box center [940, 60] width 43 height 9
click at [949, 117] on span "Duplicate with assets" at bounding box center [956, 118] width 76 height 12
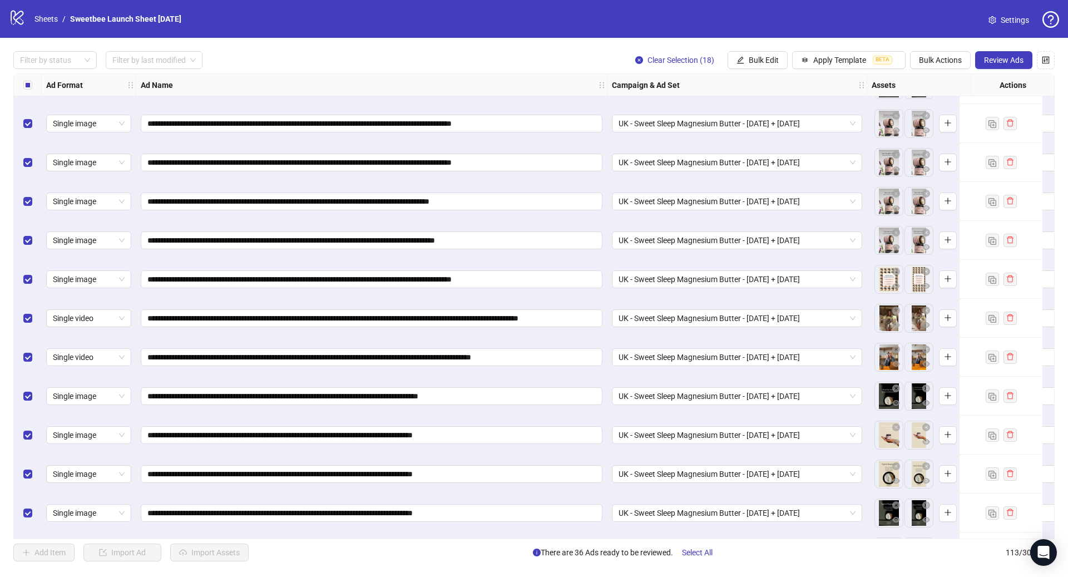
scroll to position [3962, 0]
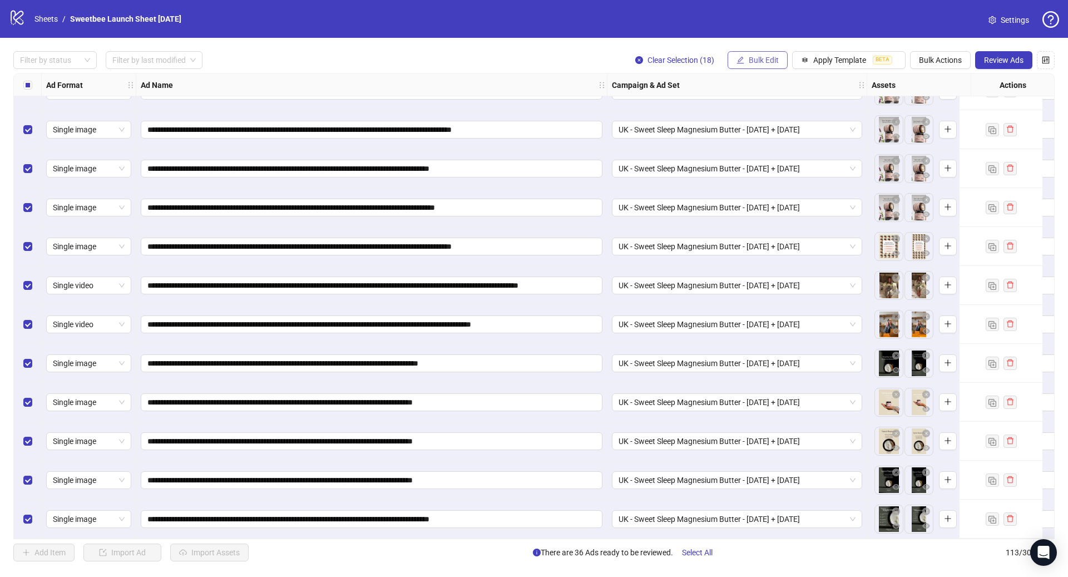
click at [751, 61] on span "Bulk Edit" at bounding box center [764, 60] width 30 height 9
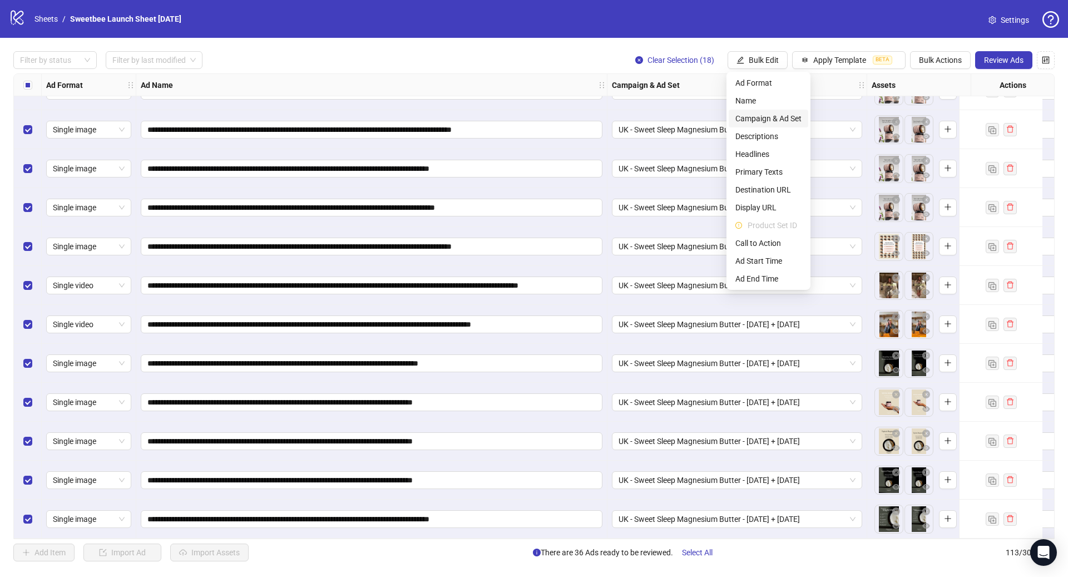
click at [765, 112] on span "Campaign & Ad Set" at bounding box center [768, 118] width 66 height 12
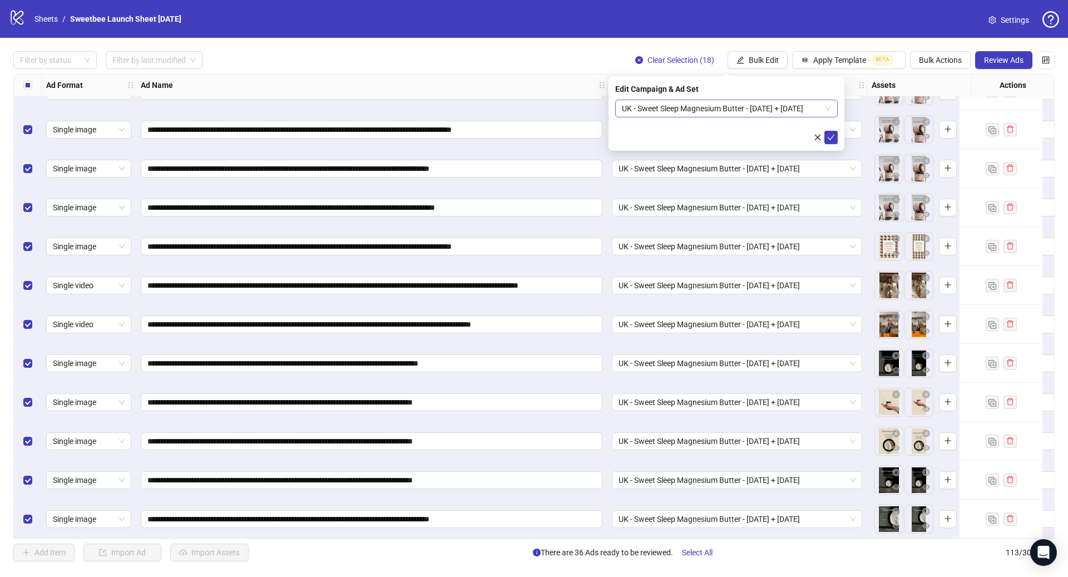
click at [636, 102] on span "UK - Sweet Sleep Magnesium Butter - [DATE] + [DATE]" at bounding box center [726, 108] width 209 height 17
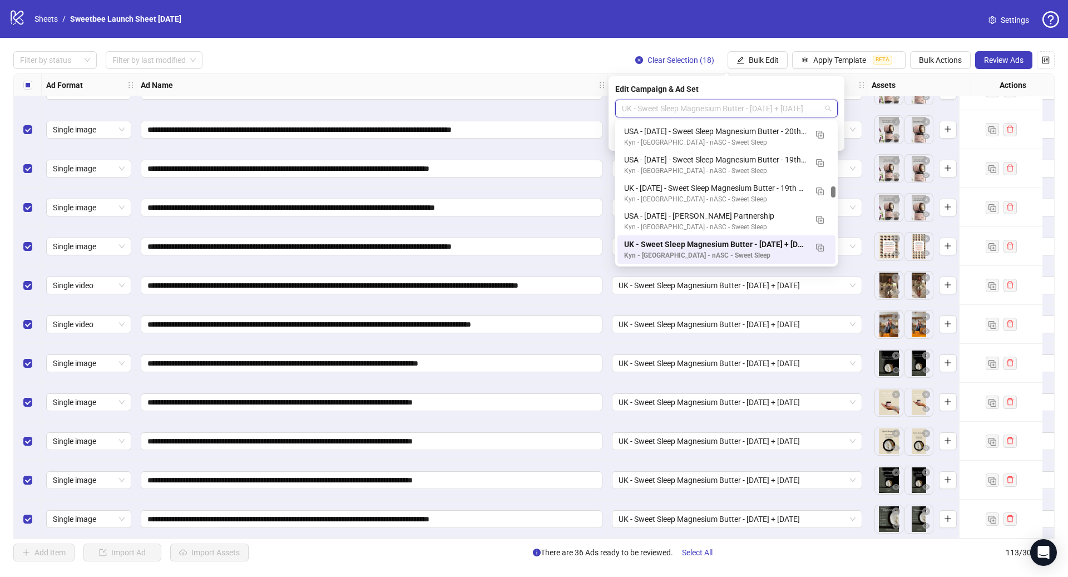
paste input "**********"
type input "**********"
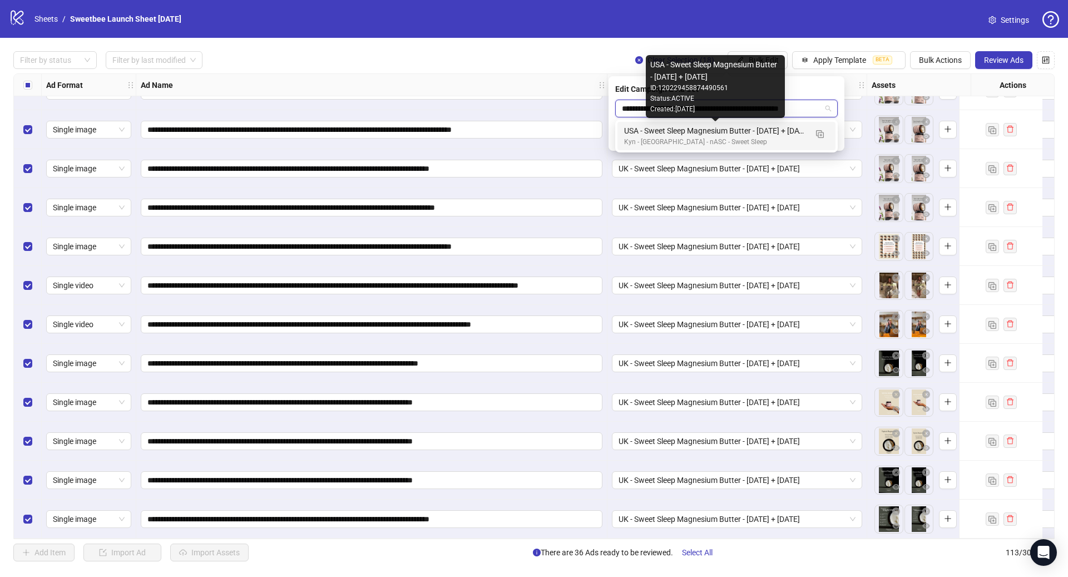
click at [653, 137] on div "Kyn - [GEOGRAPHIC_DATA] - nASC - Sweet Sleep" at bounding box center [715, 142] width 182 height 11
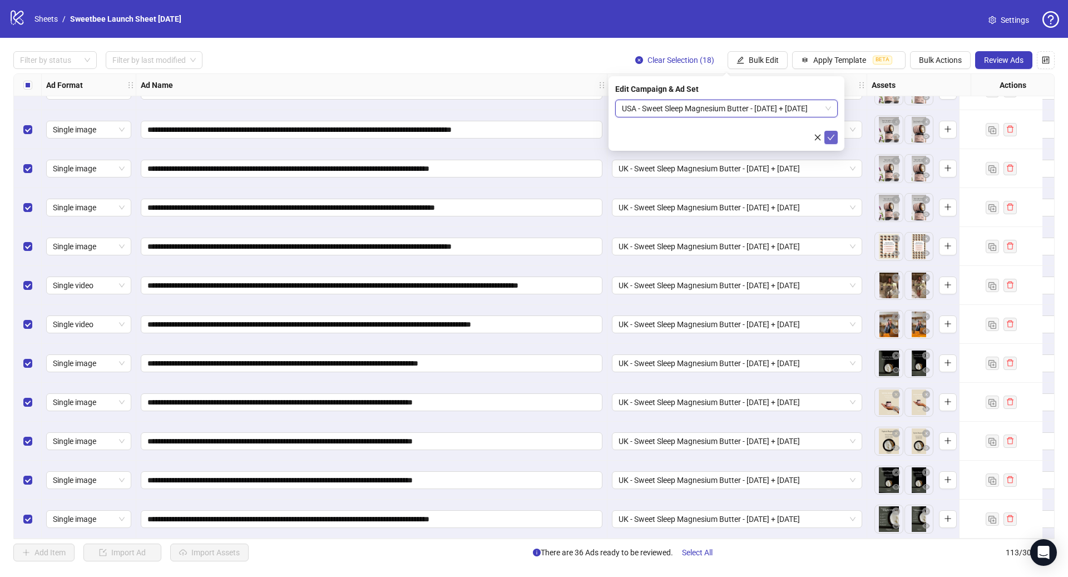
click at [826, 139] on button "submit" at bounding box center [830, 137] width 13 height 13
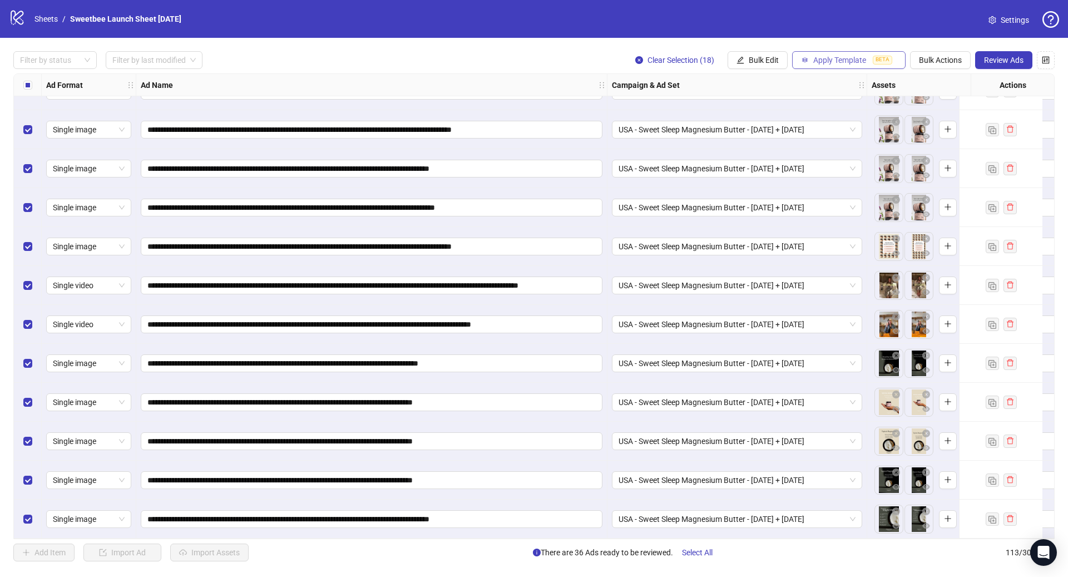
click at [822, 55] on button "Apply Template BETA" at bounding box center [848, 60] width 113 height 18
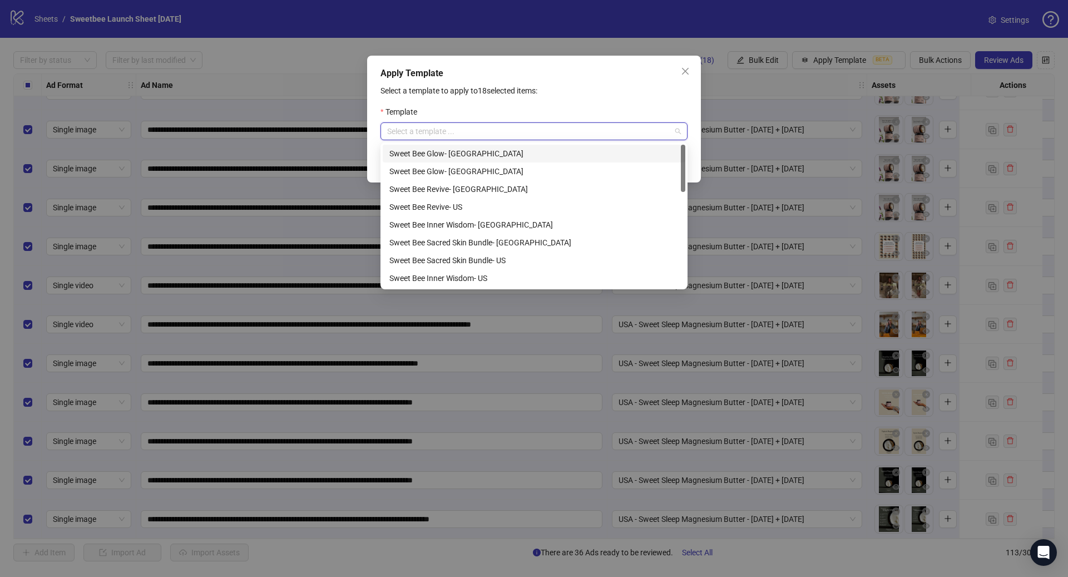
click at [561, 126] on input "search" at bounding box center [529, 131] width 284 height 17
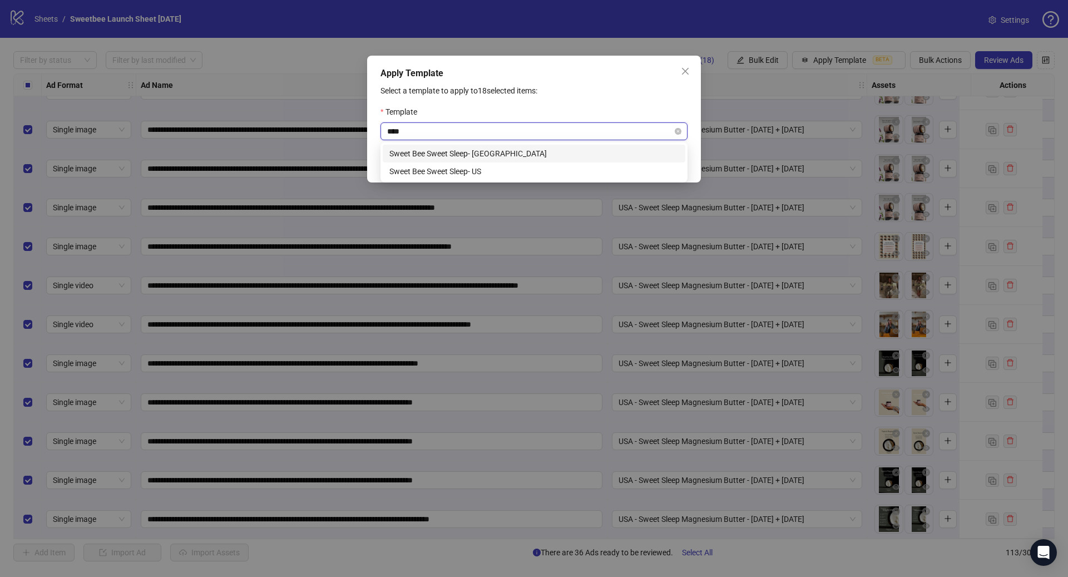
type input "*****"
click at [552, 170] on div "Sweet Bee Sweet Sleep- US" at bounding box center [533, 171] width 289 height 12
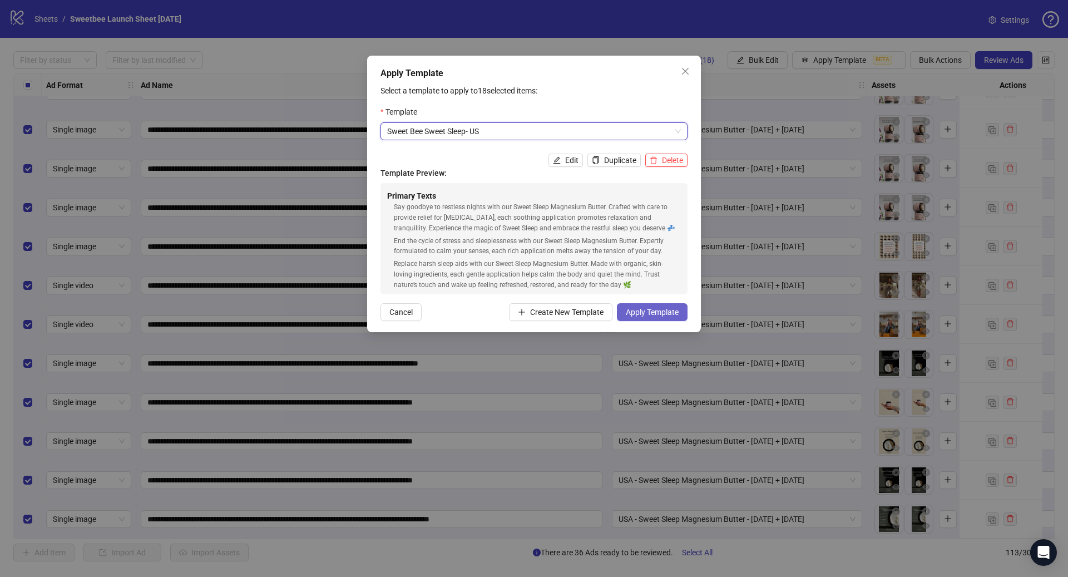
click at [631, 311] on span "Apply Template" at bounding box center [652, 312] width 53 height 9
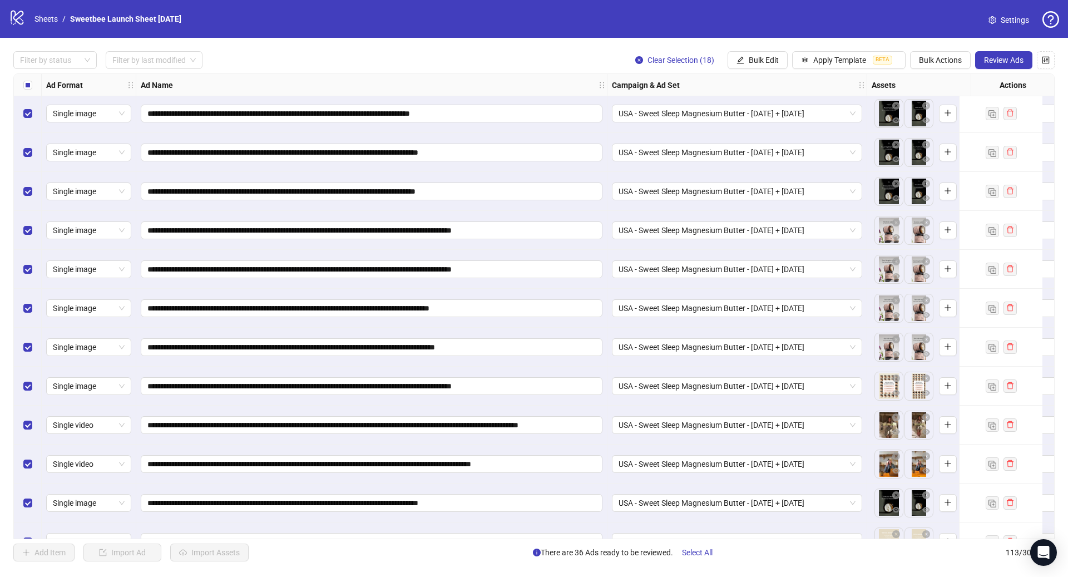
scroll to position [3962, 0]
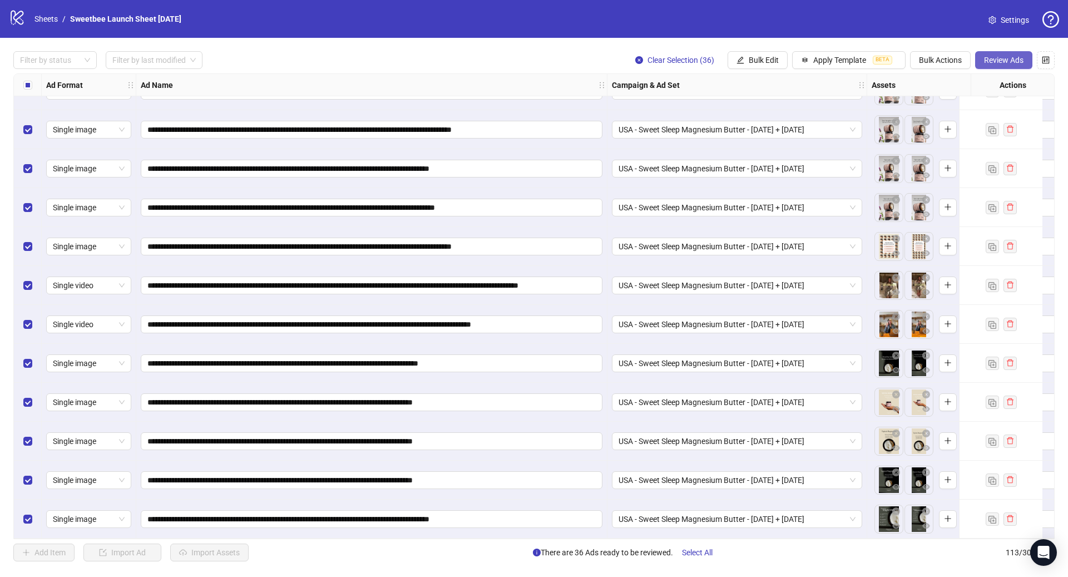
click at [991, 58] on span "Review Ads" at bounding box center [1003, 60] width 39 height 9
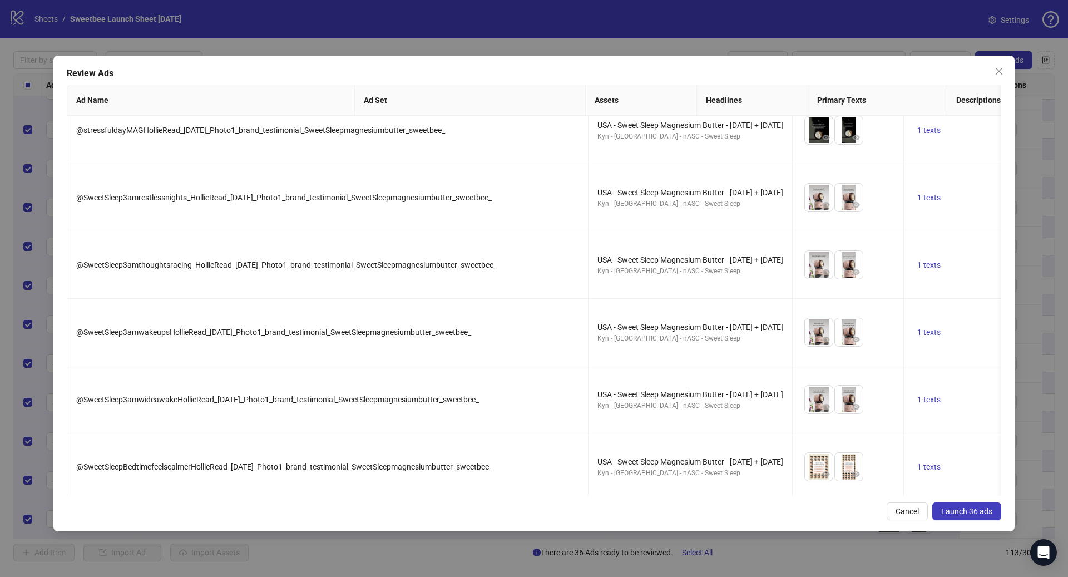
scroll to position [1595, 0]
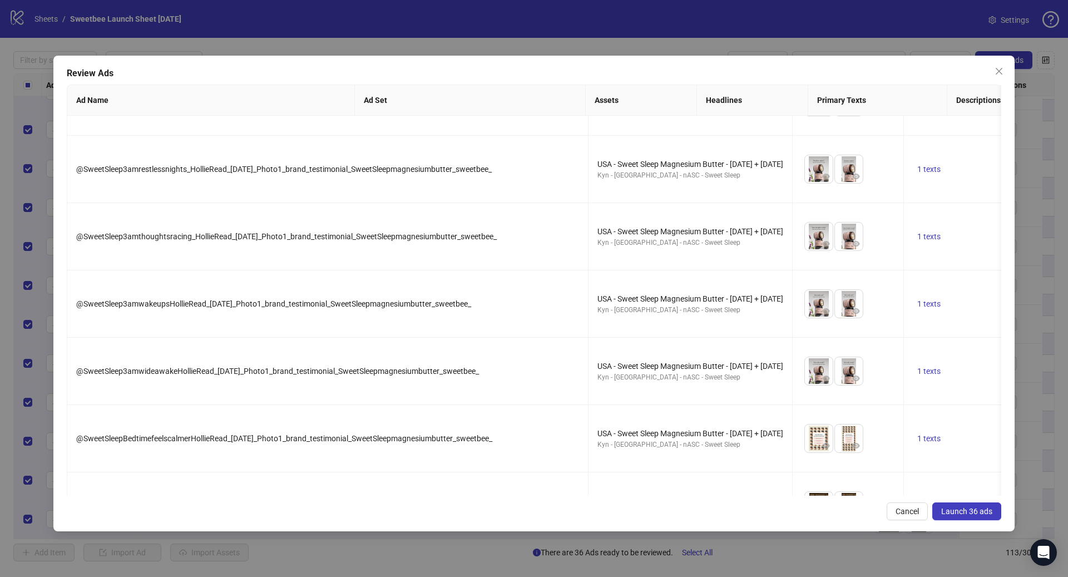
click at [955, 500] on div "Review Ads Ad Name Ad Set Assets Headlines Primary Texts Descriptions Destinati…" at bounding box center [533, 294] width 961 height 476
click at [955, 508] on span "Launch 36 ads" at bounding box center [966, 511] width 51 height 9
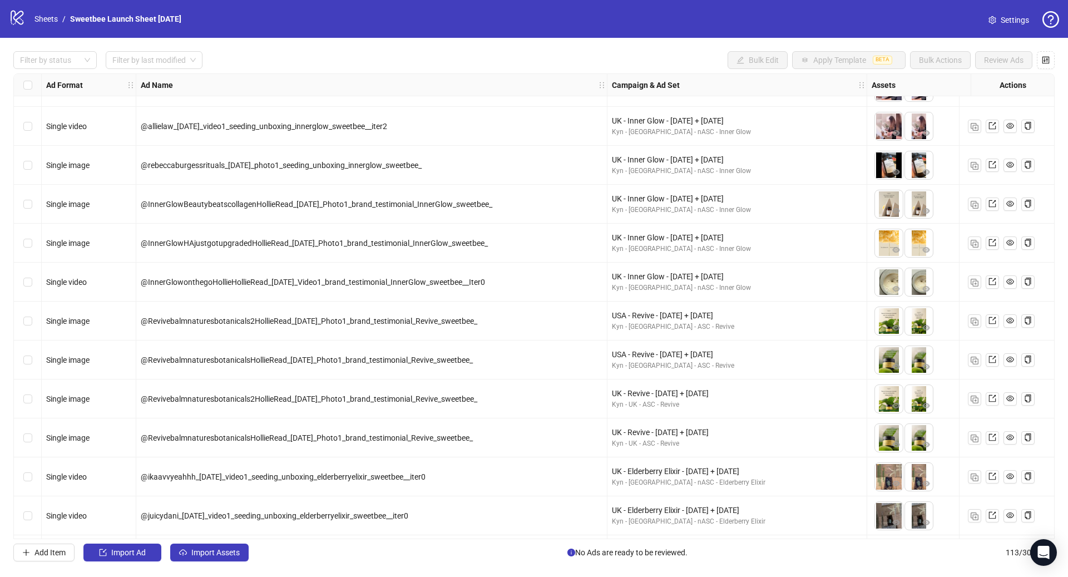
scroll to position [2039, 0]
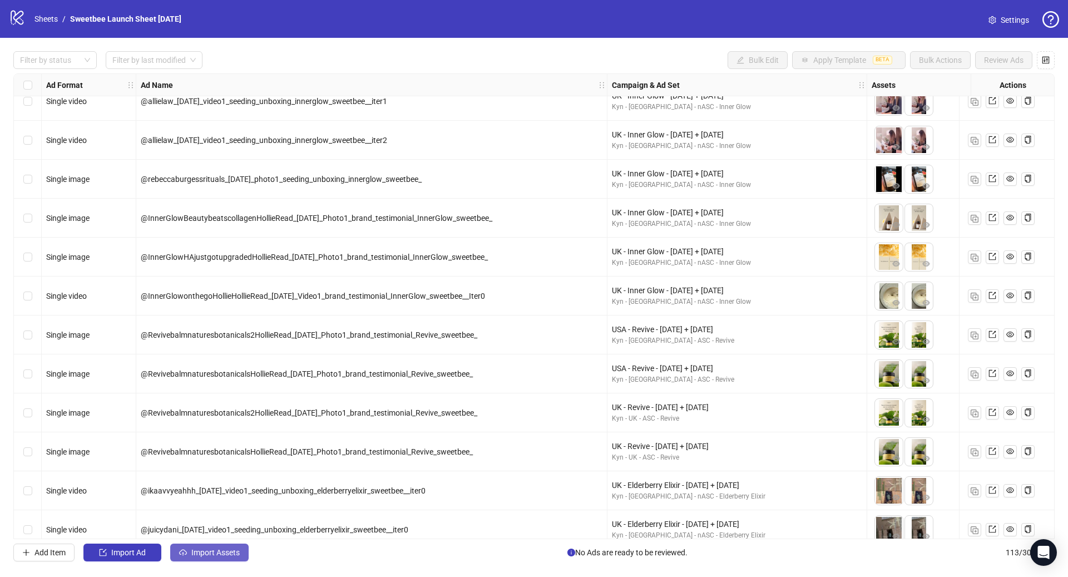
click at [204, 559] on button "Import Assets" at bounding box center [209, 553] width 78 height 18
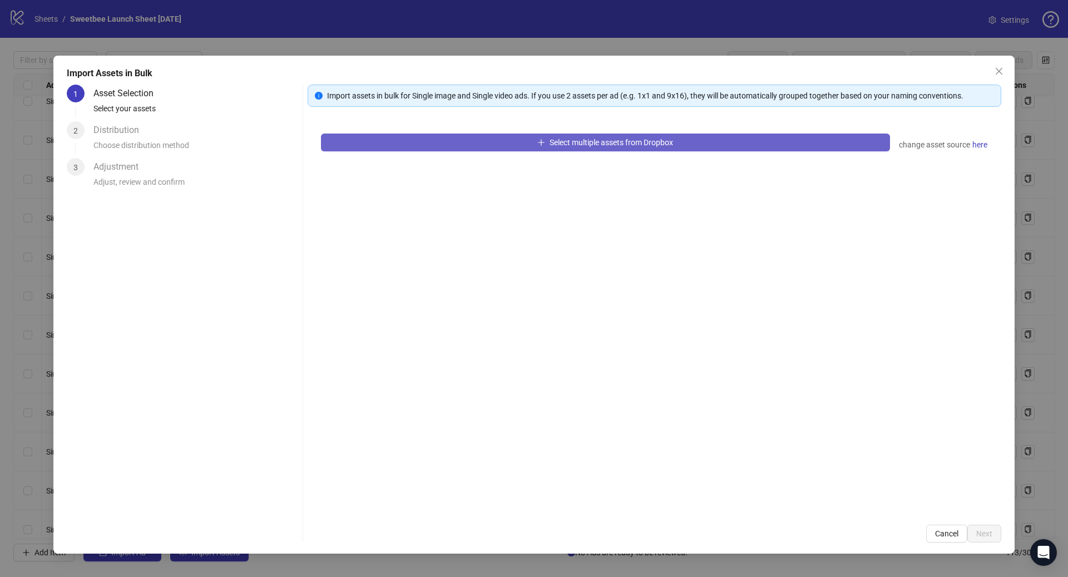
click at [485, 144] on button "Select multiple assets from Dropbox" at bounding box center [605, 143] width 569 height 18
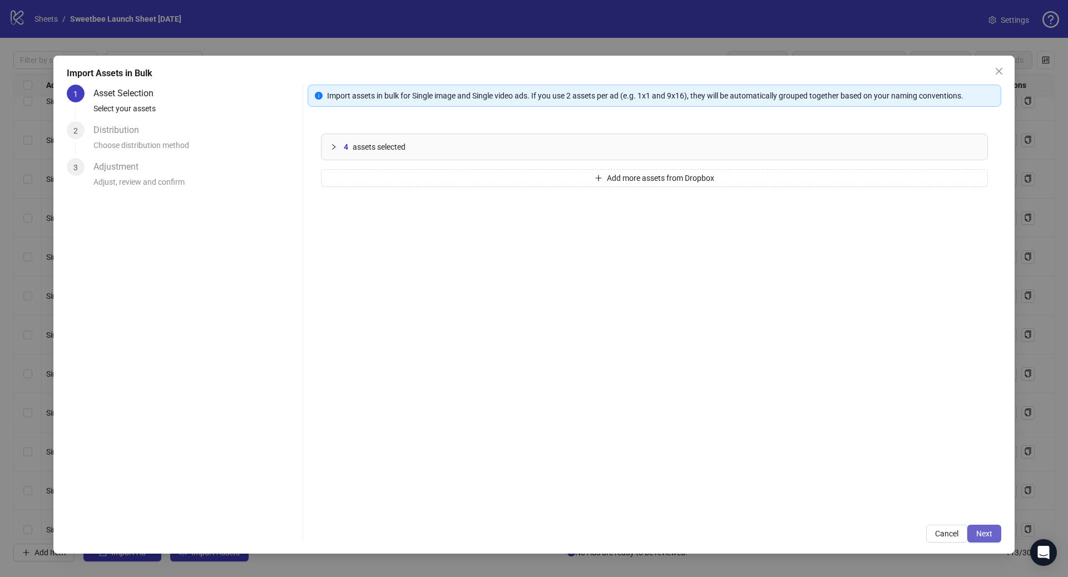
click at [984, 533] on span "Next" at bounding box center [984, 533] width 16 height 9
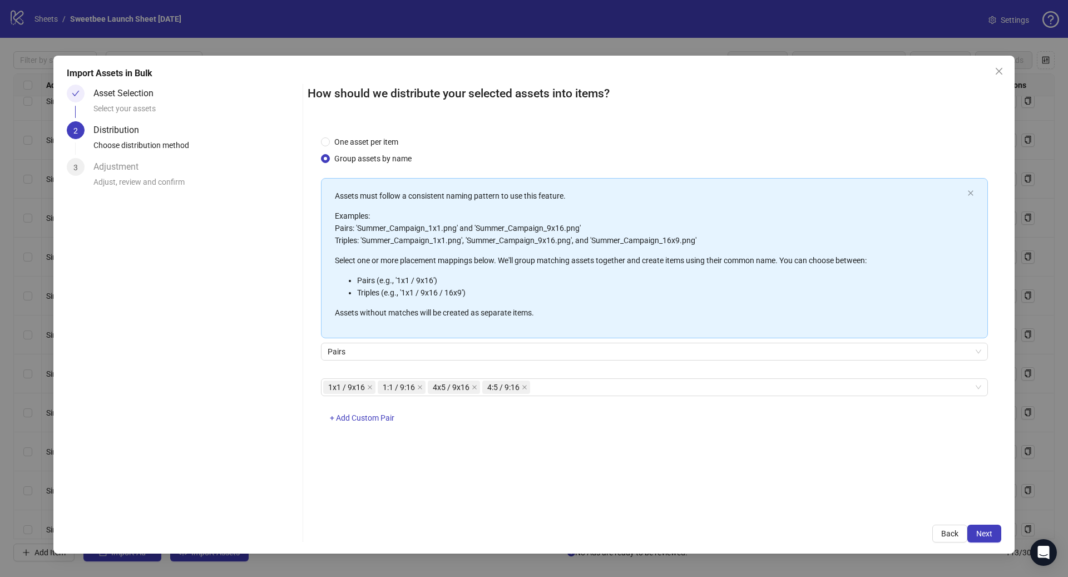
click at [984, 533] on span "Next" at bounding box center [984, 533] width 16 height 9
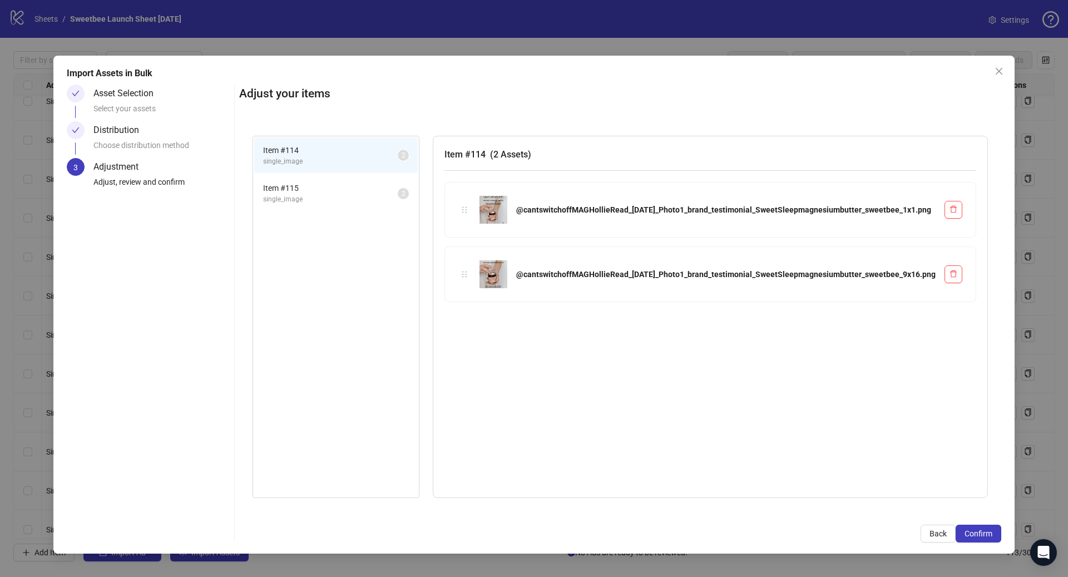
click at [984, 533] on span "Confirm" at bounding box center [979, 533] width 28 height 9
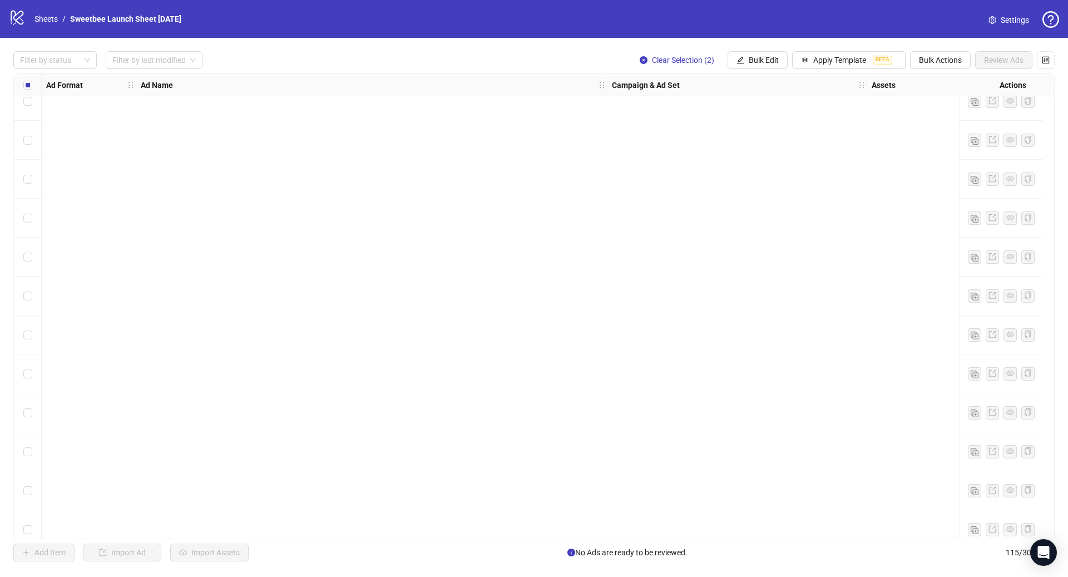
scroll to position [4040, 0]
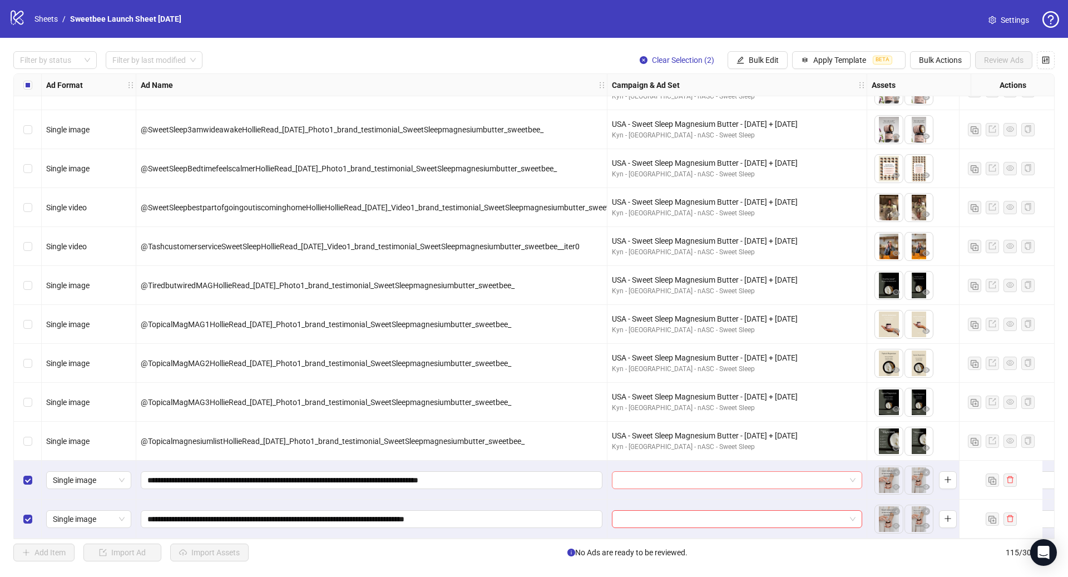
click at [630, 474] on input "search" at bounding box center [732, 480] width 227 height 17
paste input "**********"
type input "**********"
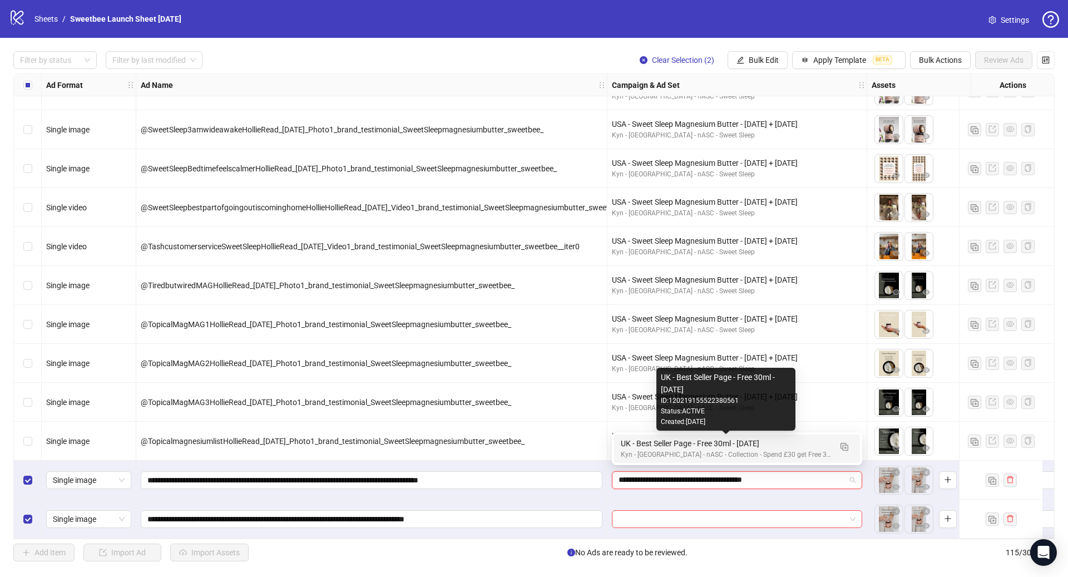
click at [654, 442] on div "UK - Best Seller Page - Free 30ml - [DATE]" at bounding box center [726, 443] width 210 height 12
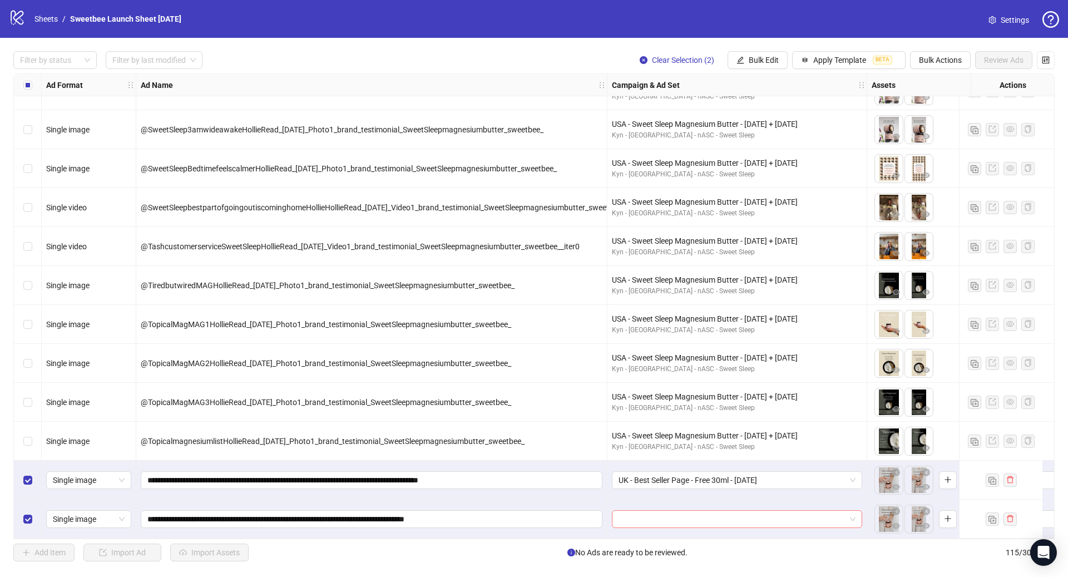
click at [659, 520] on input "search" at bounding box center [732, 519] width 227 height 17
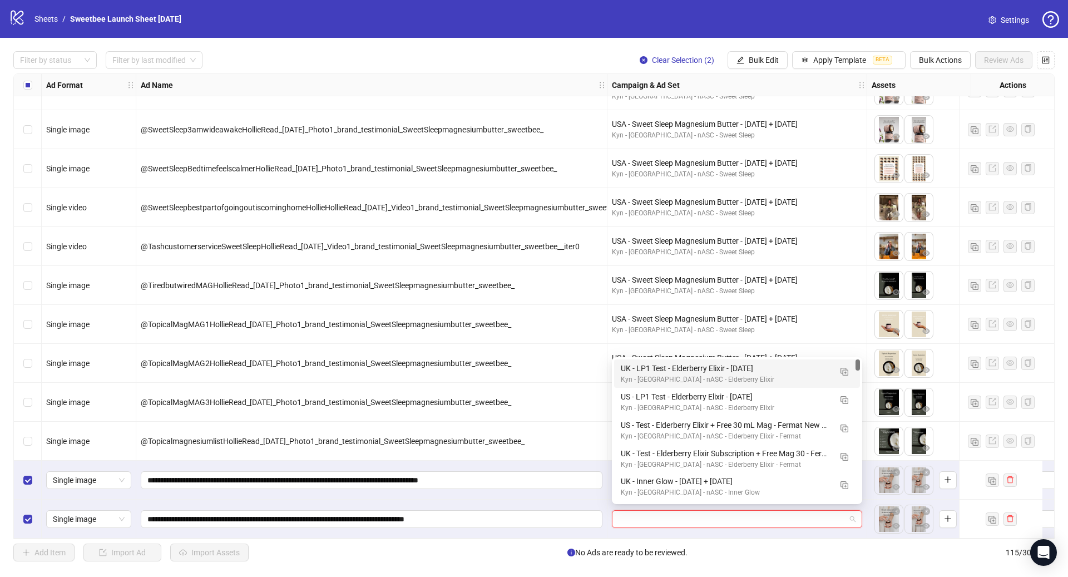
paste input "**********"
type input "**********"
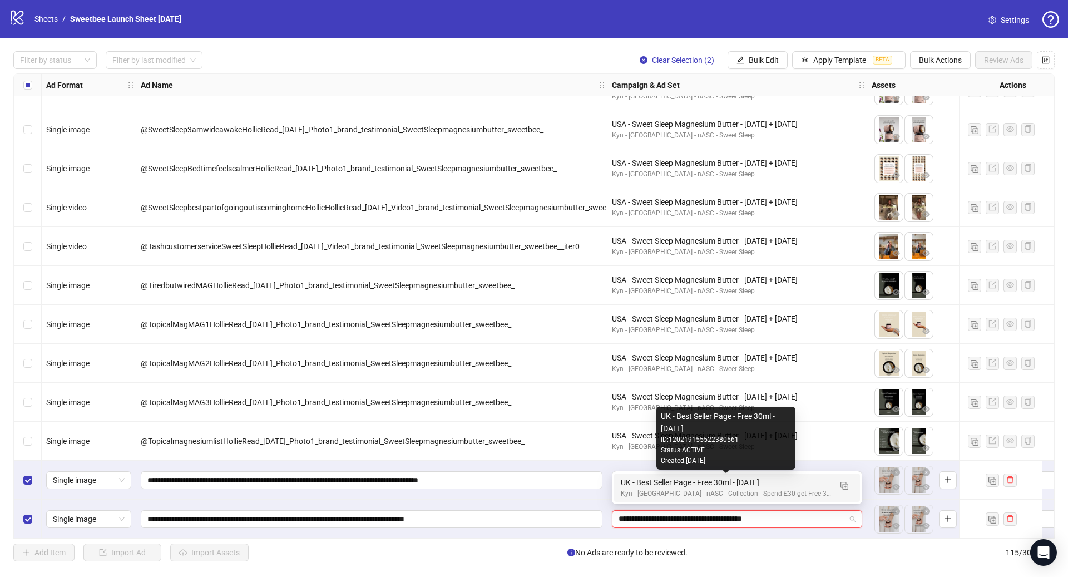
click at [694, 482] on div "UK - Best Seller Page - Free 30ml - [DATE]" at bounding box center [726, 482] width 210 height 12
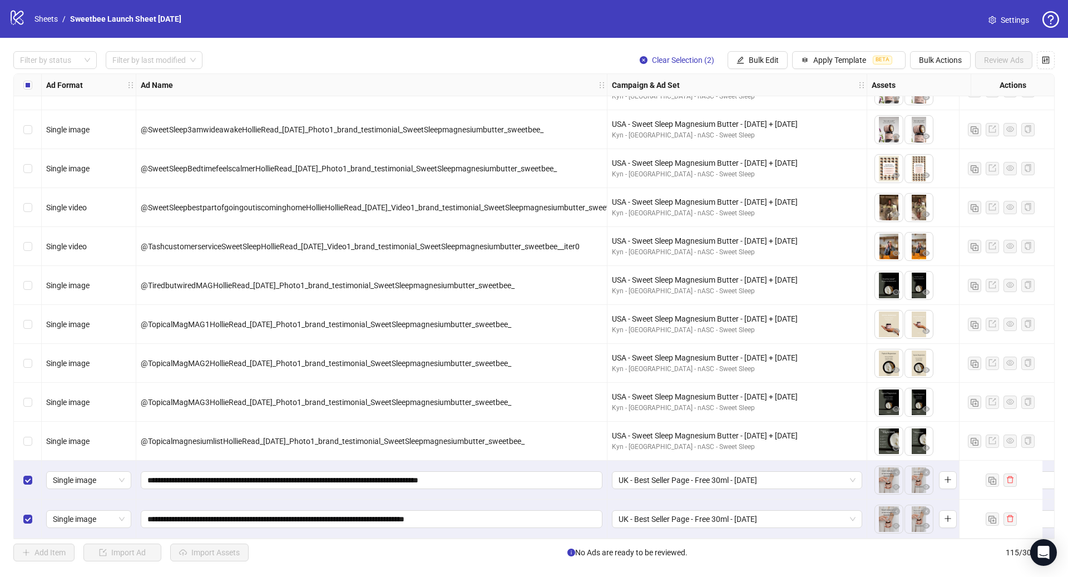
scroll to position [4040, 55]
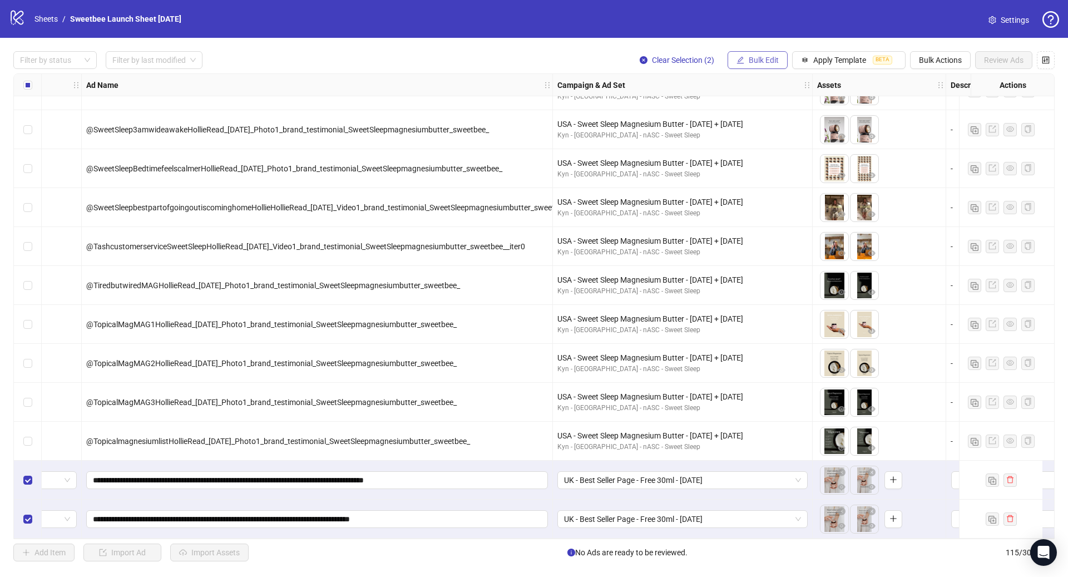
click at [764, 58] on span "Bulk Edit" at bounding box center [764, 60] width 30 height 9
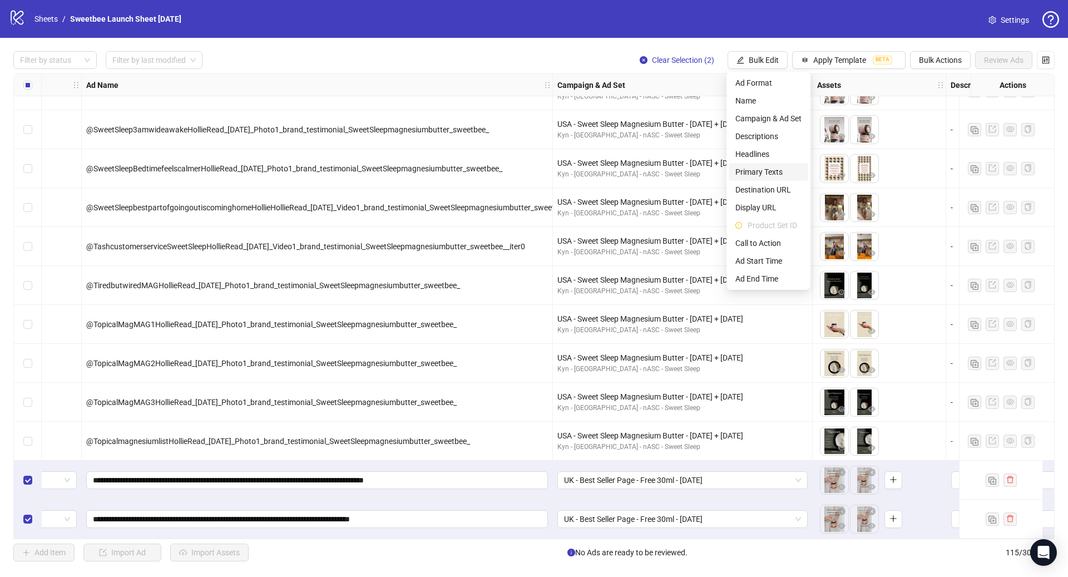
click at [769, 170] on span "Primary Texts" at bounding box center [768, 172] width 66 height 12
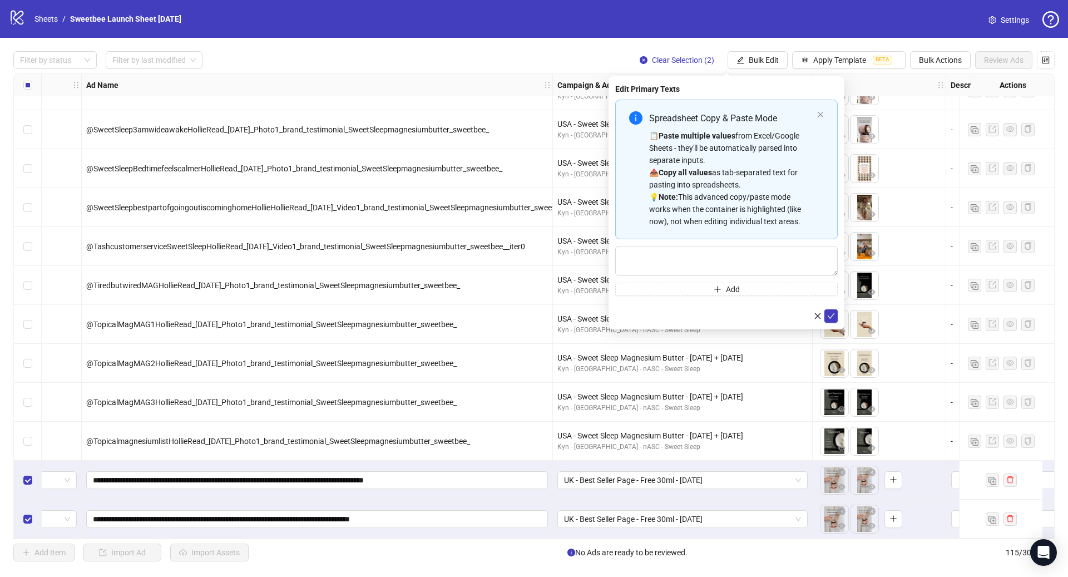
click at [698, 111] on div "Spreadsheet Copy & Paste Mode" at bounding box center [731, 118] width 164 height 14
type textarea "**********"
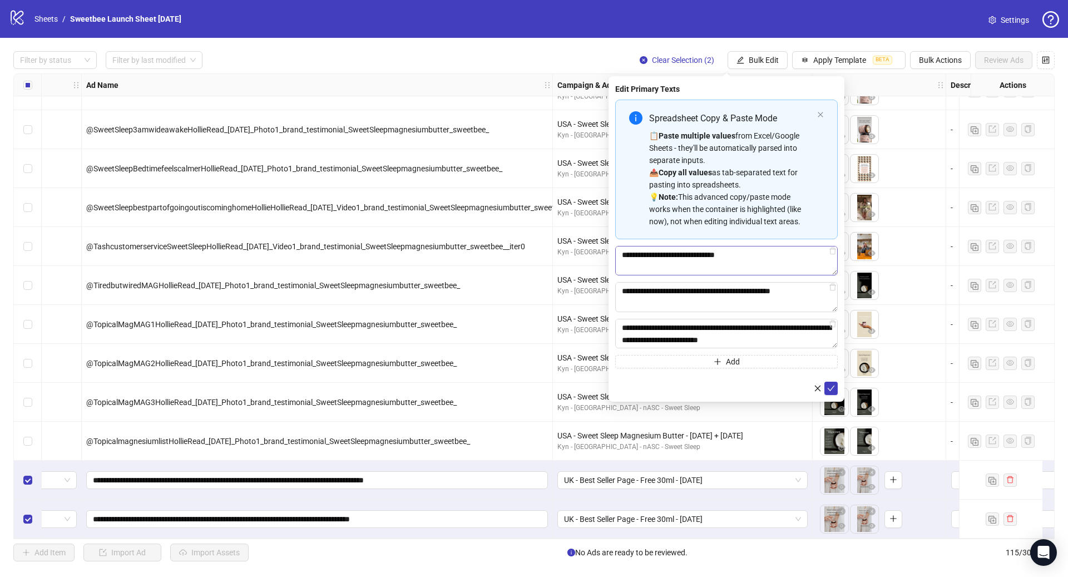
scroll to position [86, 0]
click at [832, 389] on icon "check" at bounding box center [831, 388] width 8 height 8
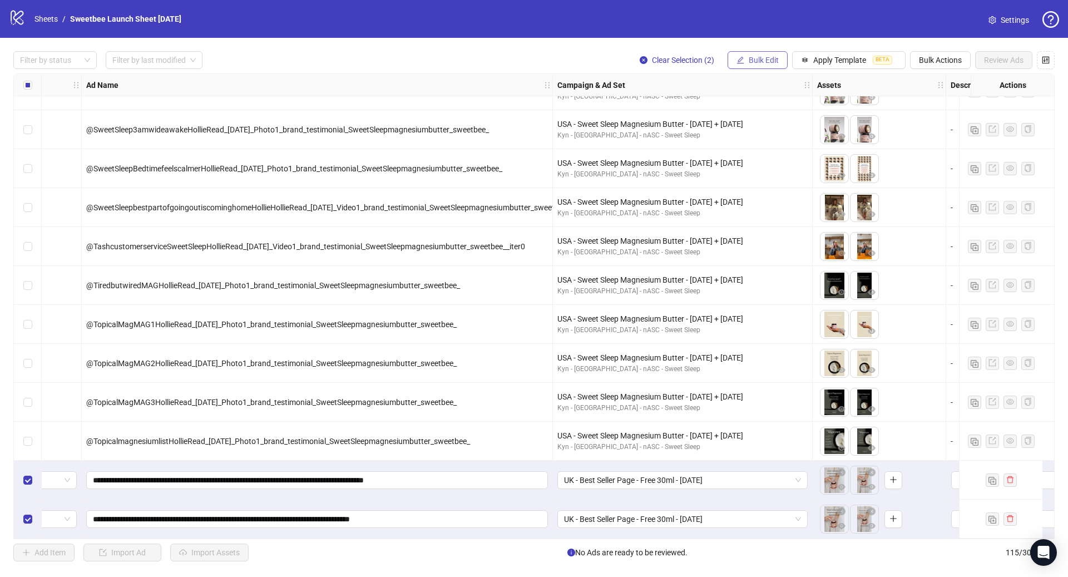
click at [774, 60] on span "Bulk Edit" at bounding box center [764, 60] width 30 height 9
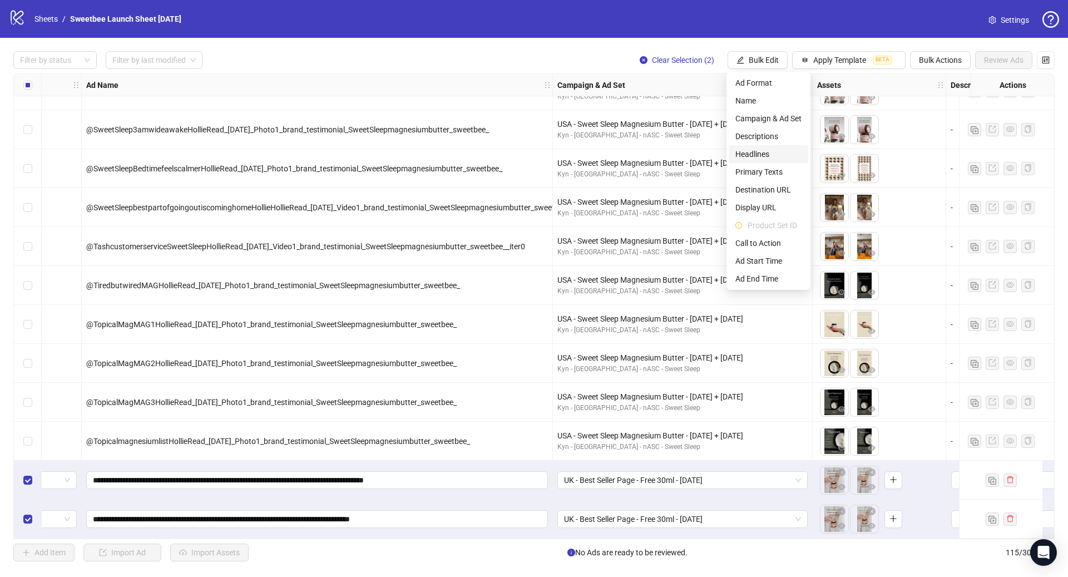
click at [774, 156] on span "Headlines" at bounding box center [768, 154] width 66 height 12
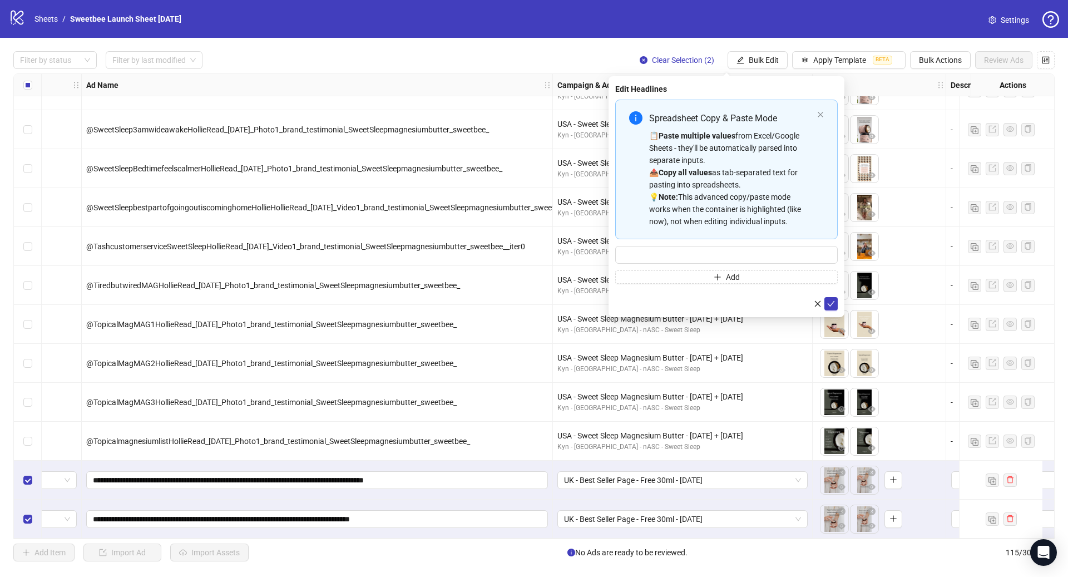
click at [764, 134] on div "📋 Paste multiple values from Excel/Google Sheets - they'll be automatically par…" at bounding box center [731, 179] width 164 height 98
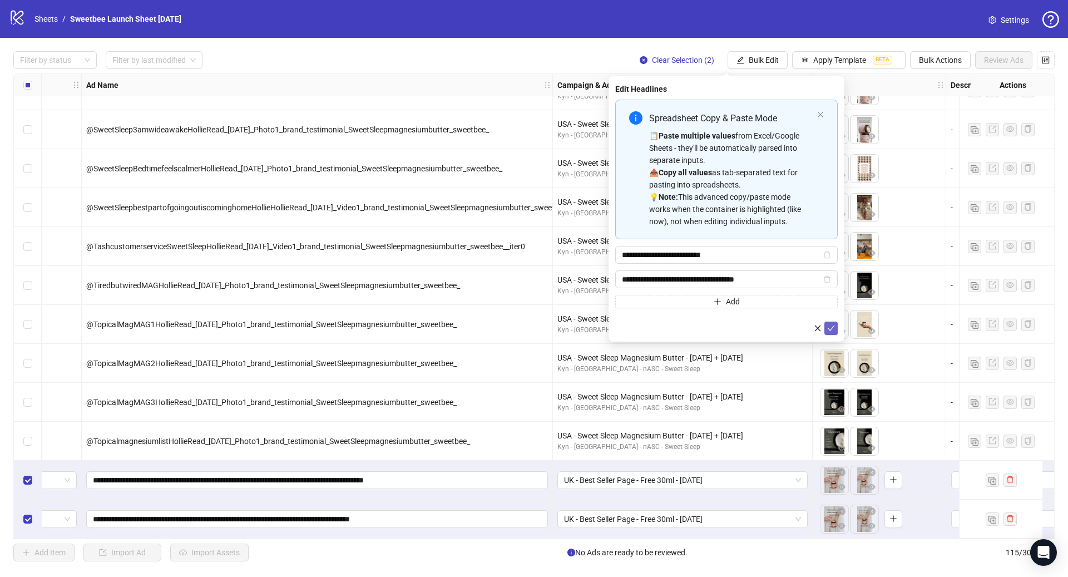
click at [837, 328] on button "submit" at bounding box center [830, 328] width 13 height 13
click at [768, 58] on span "Bulk Edit" at bounding box center [764, 60] width 30 height 9
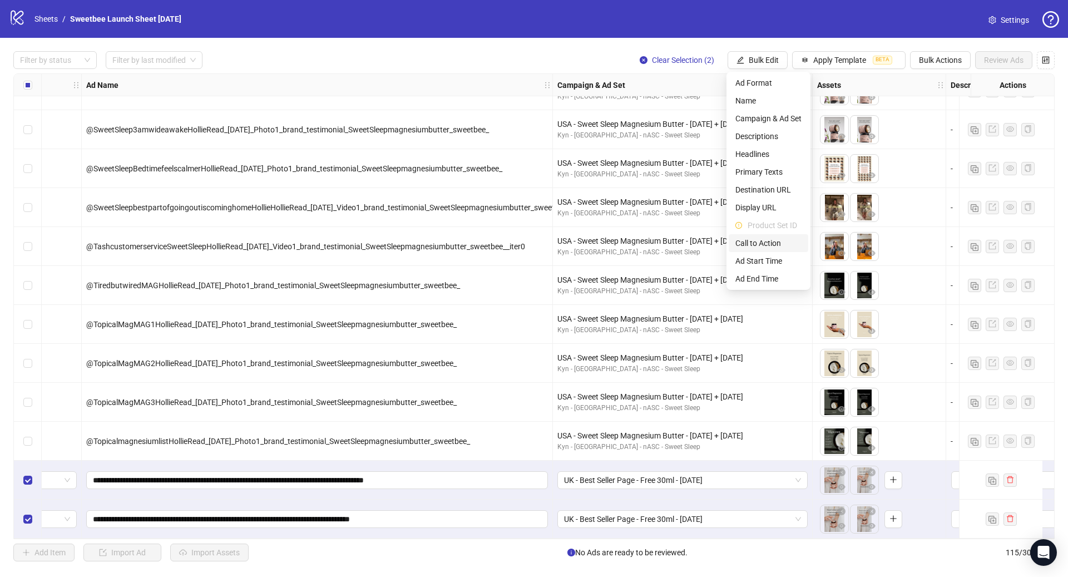
click at [764, 235] on li "Call to Action" at bounding box center [769, 243] width 80 height 18
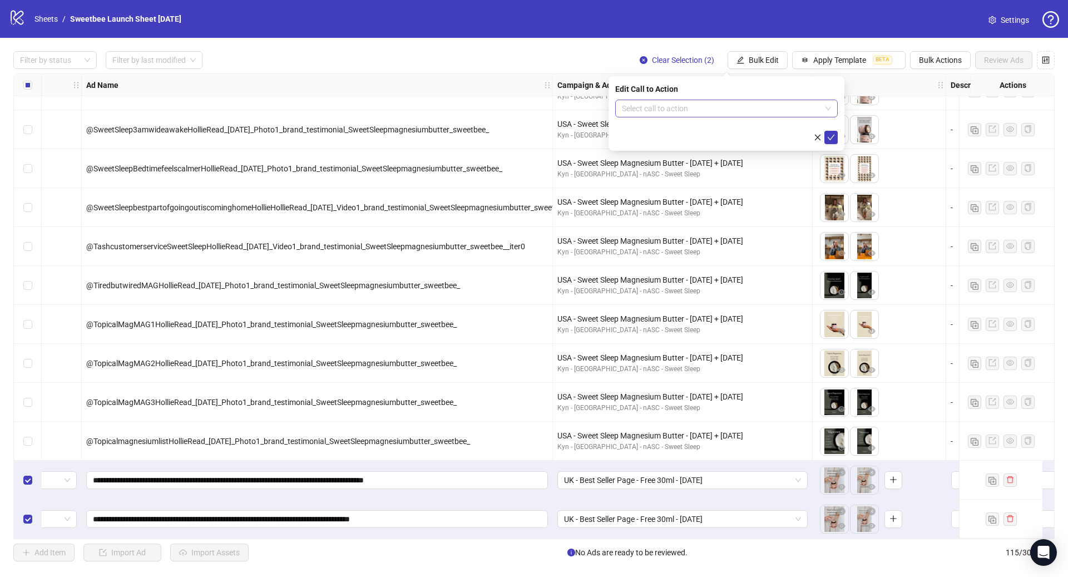
click at [725, 110] on input "search" at bounding box center [721, 108] width 199 height 17
type input "****"
click at [832, 136] on icon "check" at bounding box center [831, 138] width 8 height 8
click at [768, 58] on span "Bulk Edit" at bounding box center [764, 60] width 30 height 9
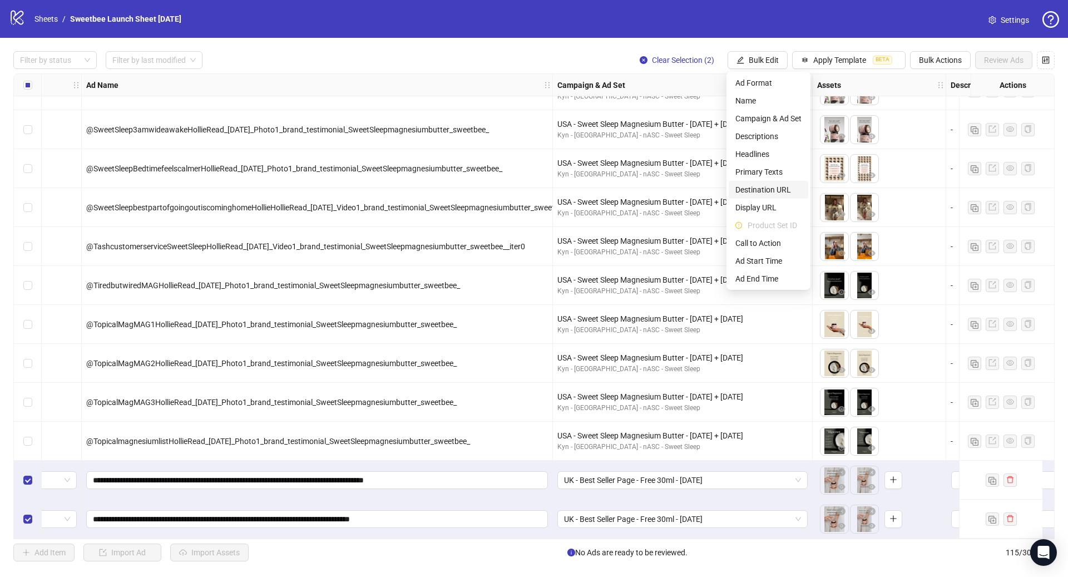
click at [771, 191] on span "Destination URL" at bounding box center [768, 190] width 66 height 12
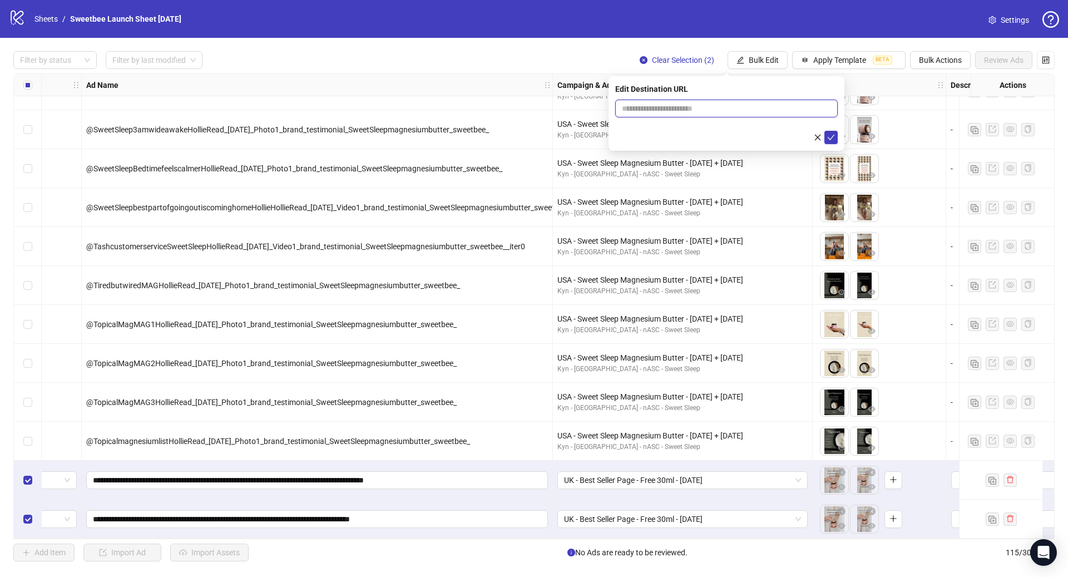
click at [742, 110] on input "text" at bounding box center [722, 108] width 200 height 12
paste input "**********"
type input "**********"
click at [830, 135] on icon "check" at bounding box center [831, 138] width 8 height 8
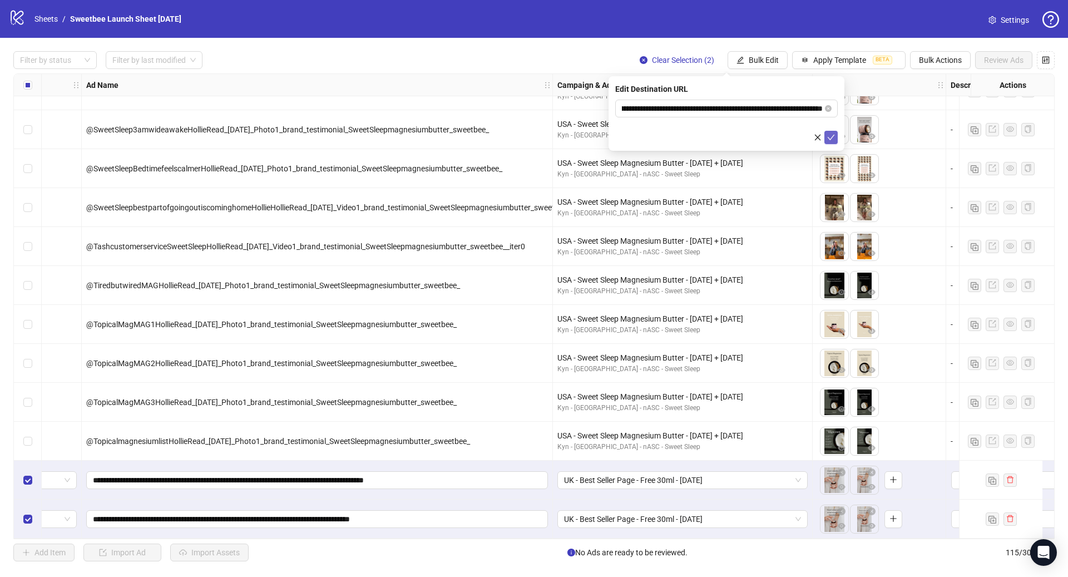
scroll to position [0, 0]
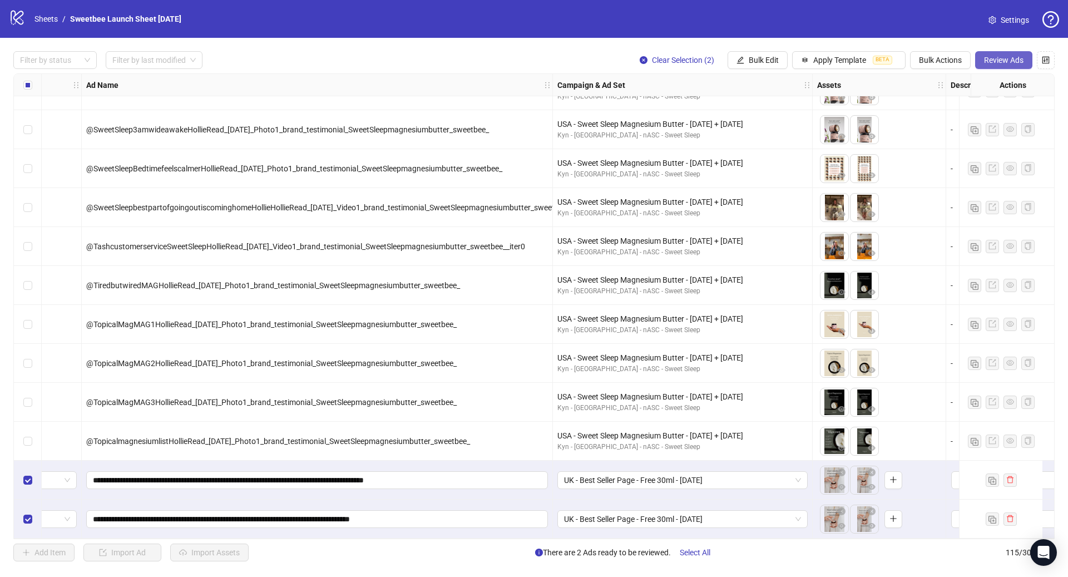
click at [1003, 56] on span "Review Ads" at bounding box center [1003, 60] width 39 height 9
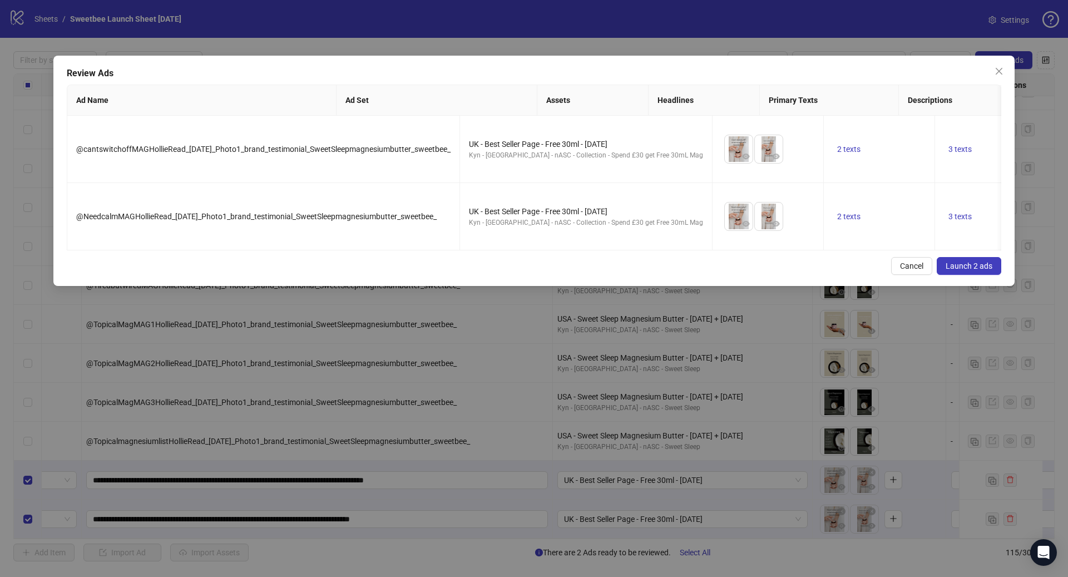
click at [961, 257] on button "Launch 2 ads" at bounding box center [969, 266] width 65 height 18
